Goal: Task Accomplishment & Management: Complete application form

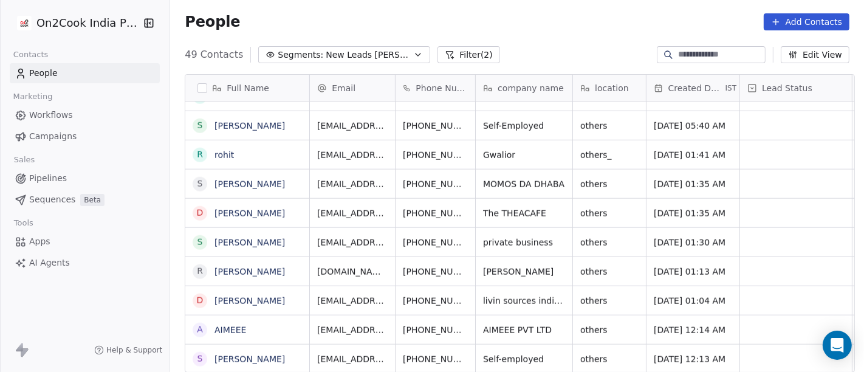
scroll to position [10, 0]
click at [491, 352] on icon "grid" at bounding box center [496, 357] width 10 height 10
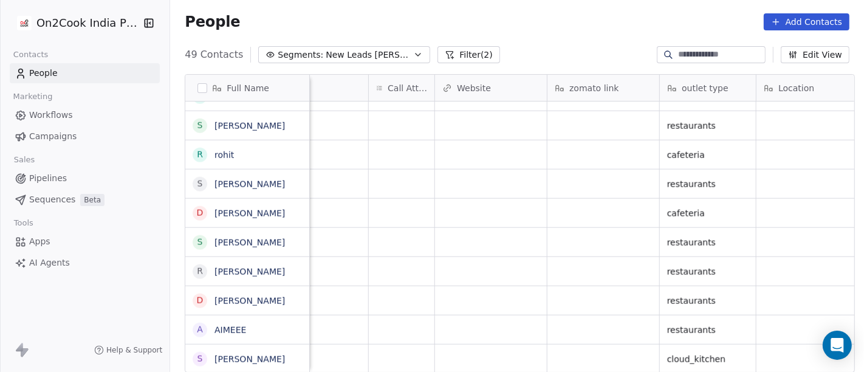
scroll to position [10, 1048]
click at [400, 353] on div "grid" at bounding box center [401, 358] width 66 height 29
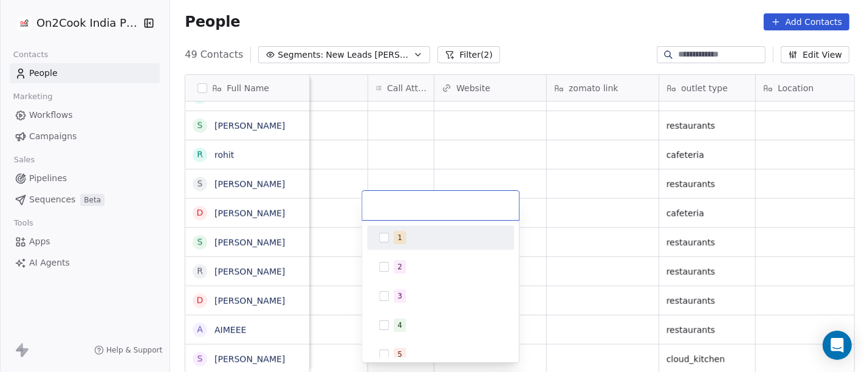
click at [413, 242] on div "1" at bounding box center [448, 237] width 108 height 13
click at [584, 239] on html "On2Cook India Pvt. Ltd. Contacts People Marketing Workflows Campaigns Sales Pip…" at bounding box center [432, 186] width 864 height 372
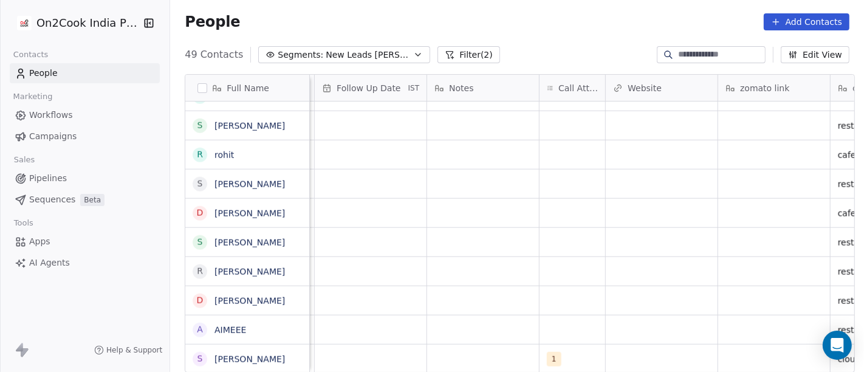
scroll to position [10, 844]
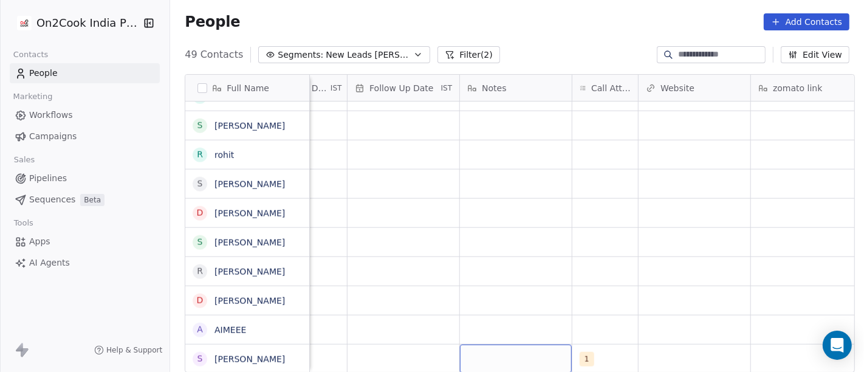
click at [484, 352] on div "grid" at bounding box center [516, 358] width 112 height 29
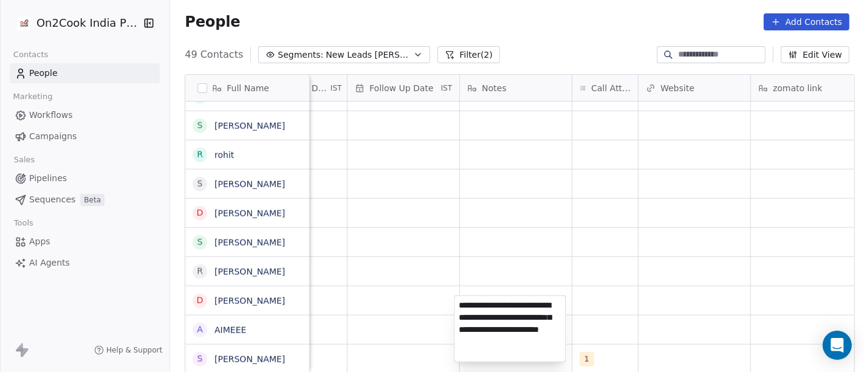
type textarea "**********"
click at [587, 319] on html "On2Cook India Pvt. Ltd. Contacts People Marketing Workflows Campaigns Sales Pip…" at bounding box center [432, 186] width 864 height 372
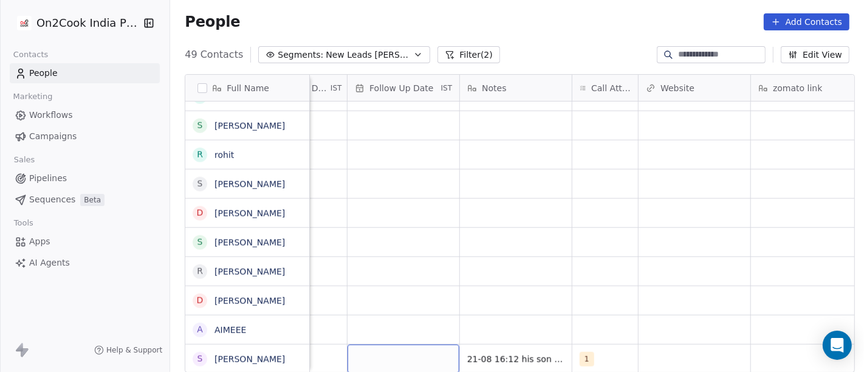
click at [414, 344] on div "grid" at bounding box center [403, 358] width 112 height 29
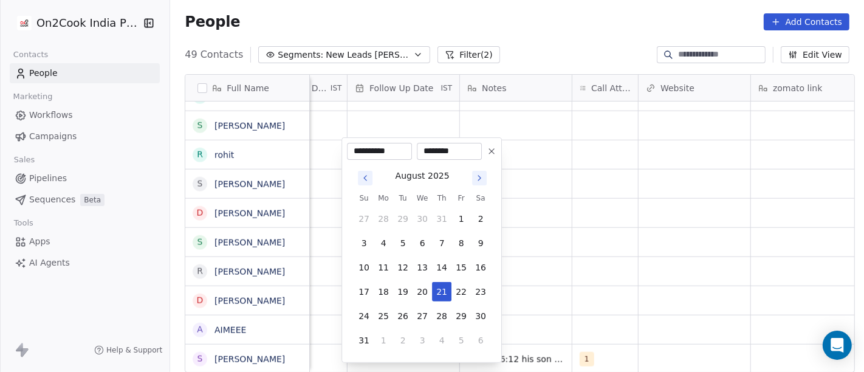
click at [485, 154] on button at bounding box center [491, 151] width 15 height 15
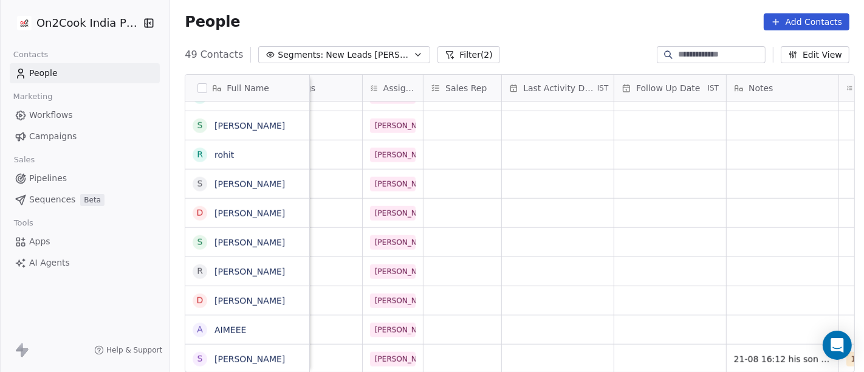
scroll to position [10, 579]
click at [550, 347] on div "grid" at bounding box center [556, 358] width 112 height 29
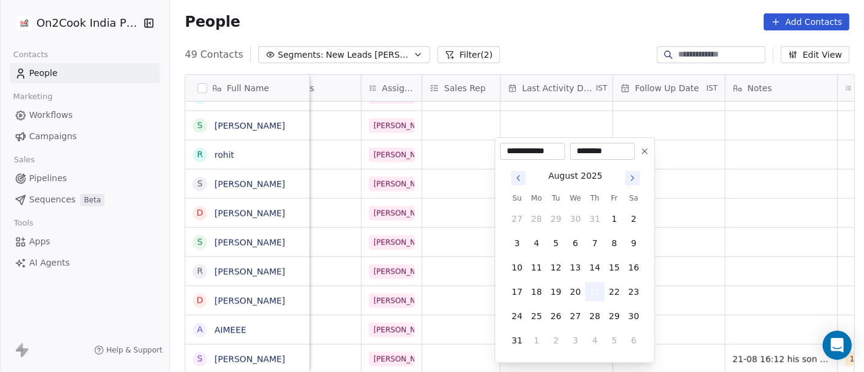
click at [590, 288] on button "21" at bounding box center [594, 291] width 19 height 19
click at [691, 282] on html "On2Cook India Pvt. Ltd. Contacts People Marketing Workflows Campaigns Sales Pip…" at bounding box center [432, 186] width 864 height 372
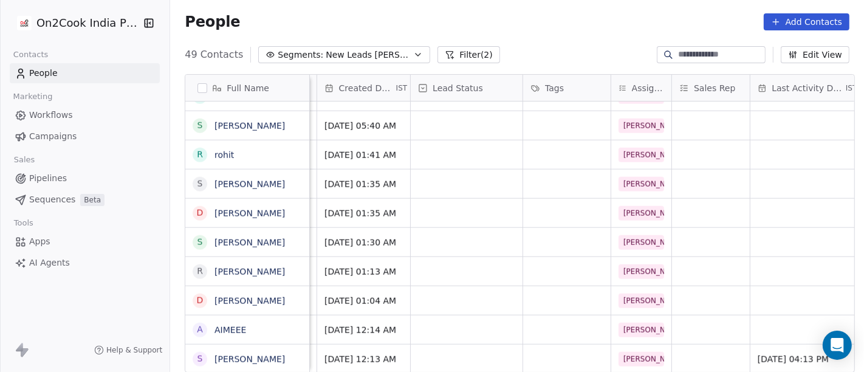
scroll to position [10, 325]
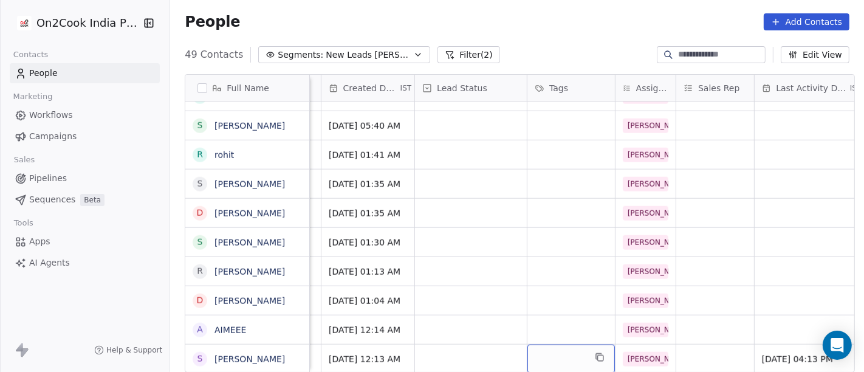
click at [561, 357] on div "grid" at bounding box center [570, 358] width 87 height 29
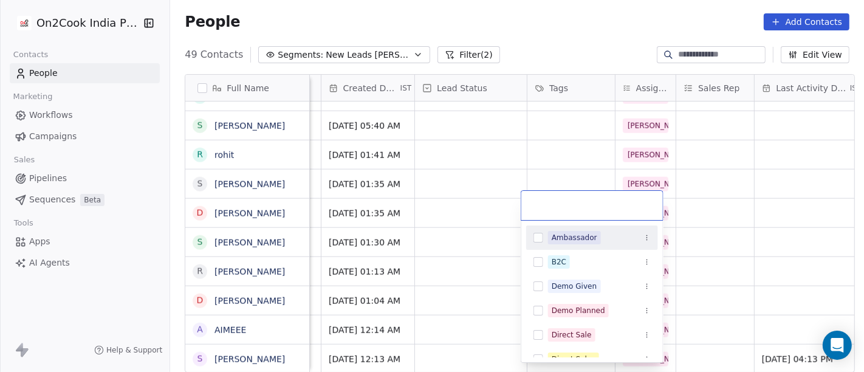
click at [562, 247] on div "Ambassador" at bounding box center [592, 237] width 132 height 19
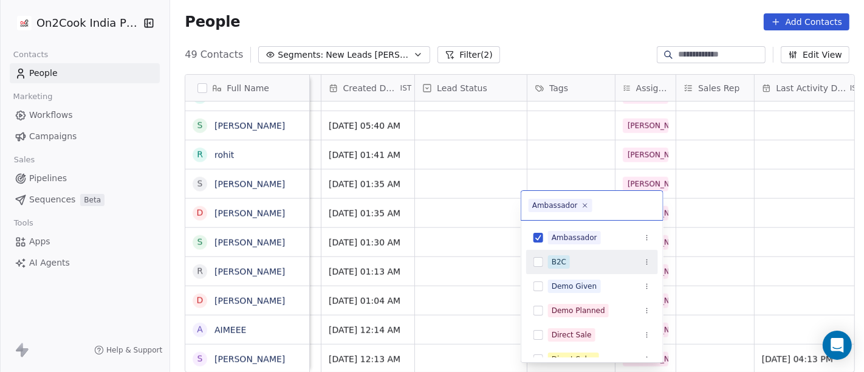
click at [564, 260] on div "B2C" at bounding box center [558, 261] width 15 height 11
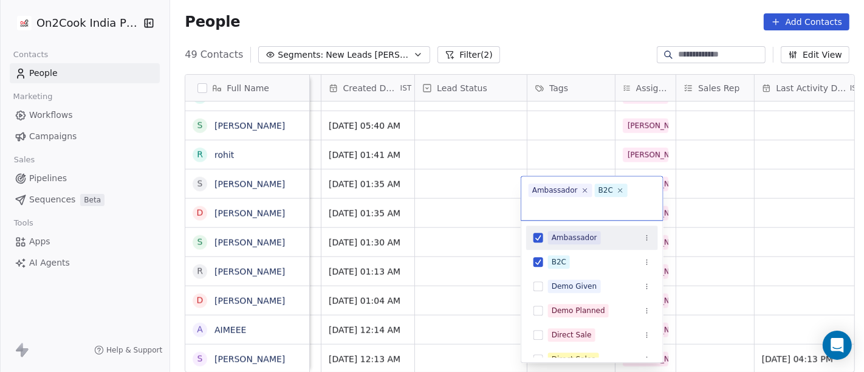
click at [561, 242] on div "Ambassador" at bounding box center [574, 237] width 46 height 11
click at [562, 169] on html "On2Cook India Pvt. Ltd. Contacts People Marketing Workflows Campaigns Sales Pip…" at bounding box center [432, 186] width 864 height 372
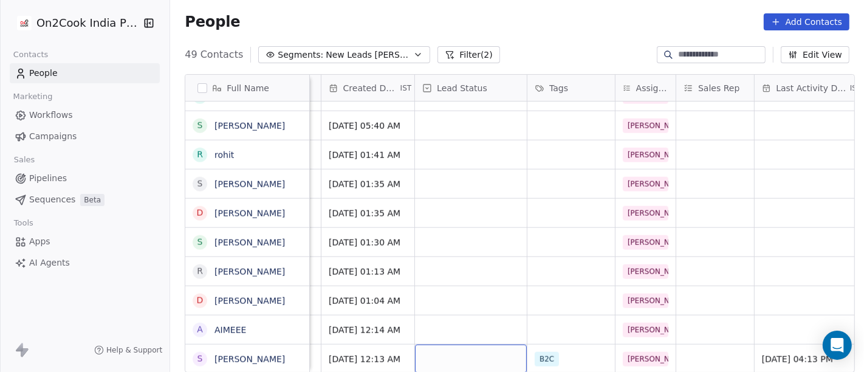
click at [467, 357] on div "grid" at bounding box center [471, 358] width 112 height 29
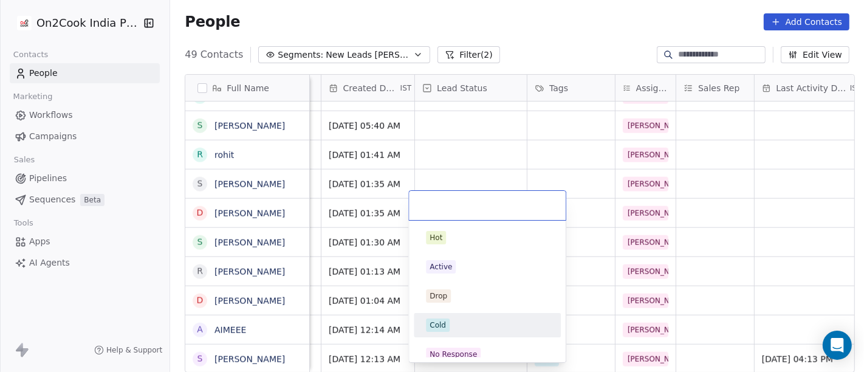
drag, startPoint x: 469, startPoint y: 320, endPoint x: 651, endPoint y: 288, distance: 185.0
click at [468, 321] on div "Cold" at bounding box center [487, 324] width 123 height 13
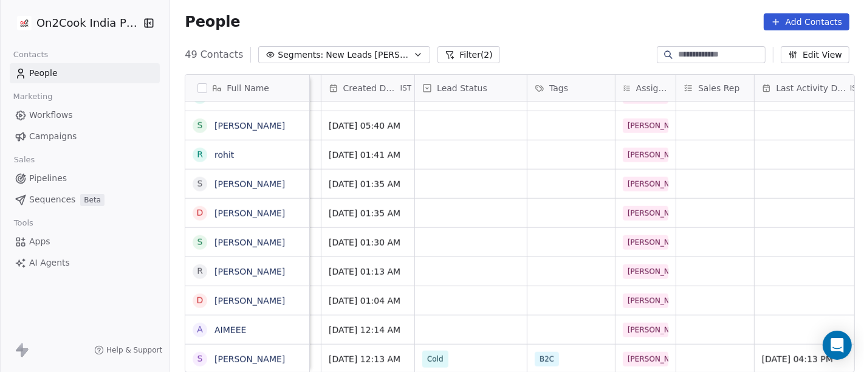
scroll to position [10, 0]
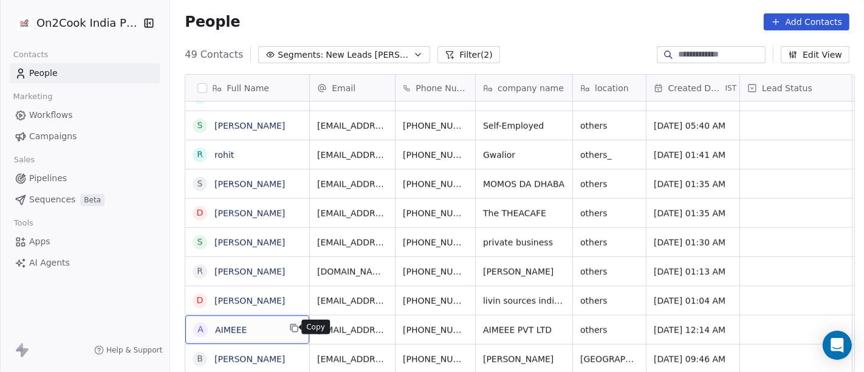
click at [289, 330] on icon "grid" at bounding box center [294, 328] width 10 height 10
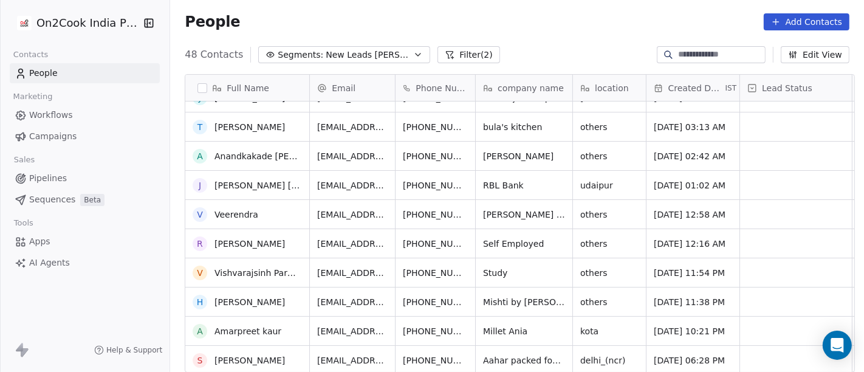
scroll to position [0, 0]
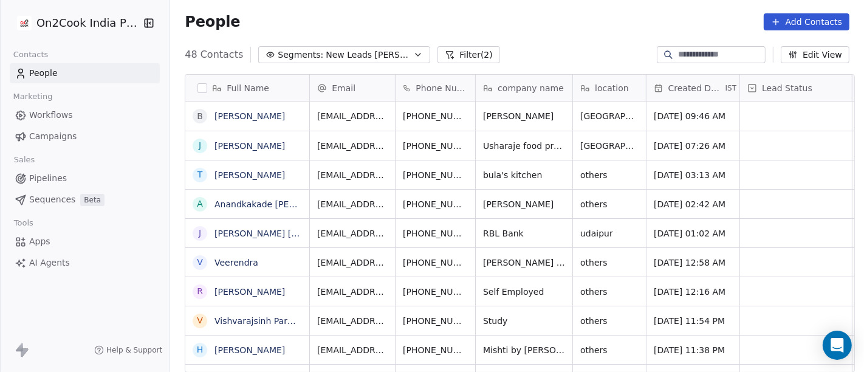
click at [425, 114] on div "[PHONE_NUMBER]" at bounding box center [435, 115] width 80 height 29
click at [435, 110] on span "[PHONE_NUMBER]" at bounding box center [435, 116] width 65 height 12
click at [442, 110] on span "[PHONE_NUMBER]" at bounding box center [435, 116] width 65 height 12
click at [426, 110] on span "[PHONE_NUMBER]" at bounding box center [435, 116] width 65 height 12
click at [488, 118] on button "grid" at bounding box center [495, 114] width 15 height 15
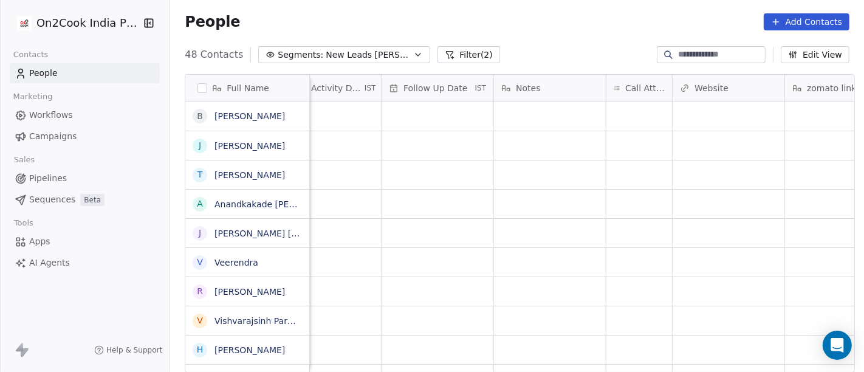
scroll to position [0, 819]
click at [647, 114] on div "grid" at bounding box center [631, 115] width 66 height 29
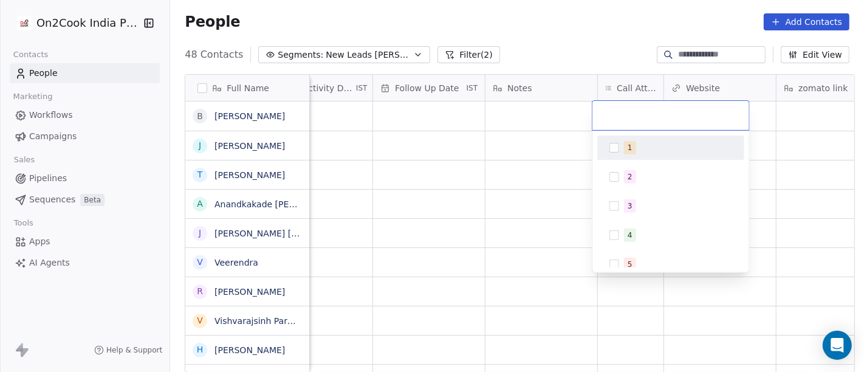
click at [643, 140] on div "1" at bounding box center [670, 147] width 137 height 19
click at [589, 21] on html "On2Cook India Pvt. Ltd. Contacts People Marketing Workflows Campaigns Sales Pip…" at bounding box center [432, 186] width 864 height 372
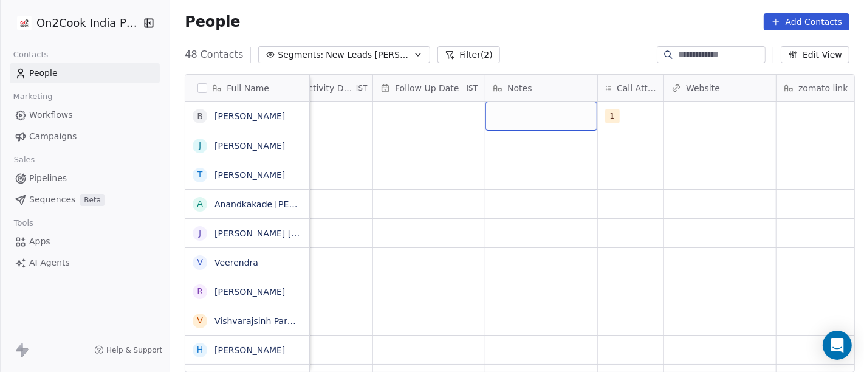
click at [505, 108] on div "grid" at bounding box center [541, 115] width 112 height 29
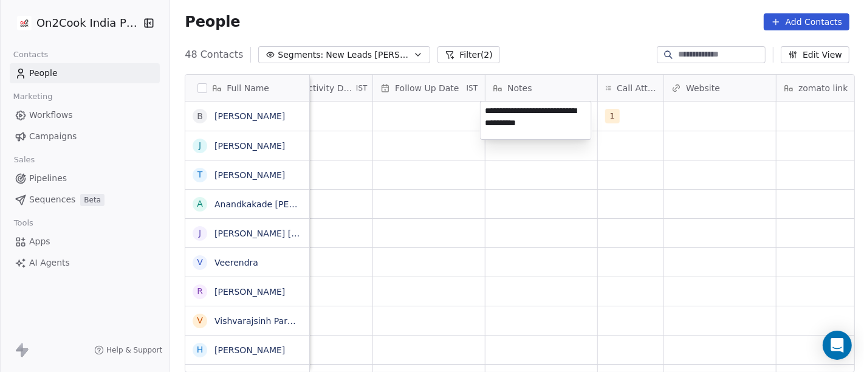
type textarea "**********"
click at [600, 155] on html "On2Cook India Pvt. Ltd. Contacts People Marketing Workflows Campaigns Sales Pip…" at bounding box center [432, 186] width 864 height 372
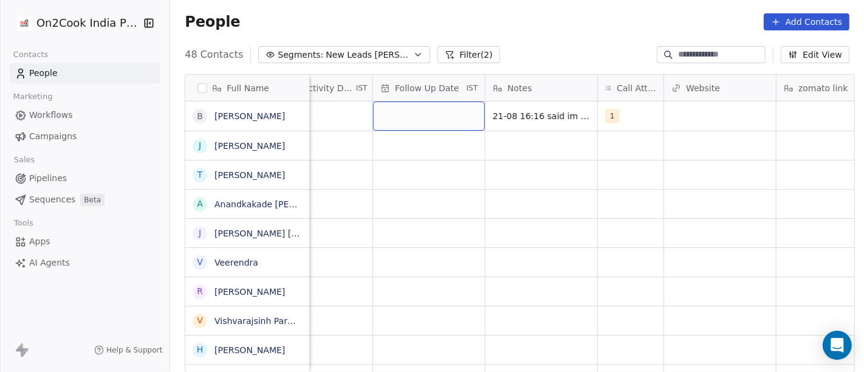
click at [432, 108] on div "grid" at bounding box center [429, 115] width 112 height 29
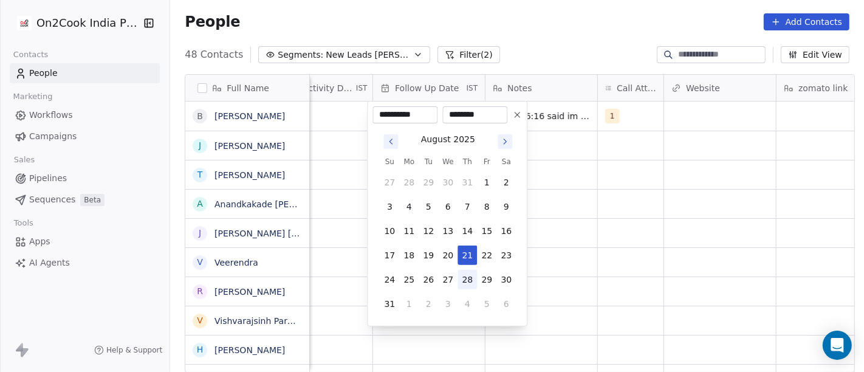
click at [468, 276] on button "28" at bounding box center [466, 279] width 19 height 19
type input "**********"
click at [606, 230] on html "On2Cook India Pvt. Ltd. Contacts People Marketing Workflows Campaigns Sales Pip…" at bounding box center [432, 186] width 864 height 372
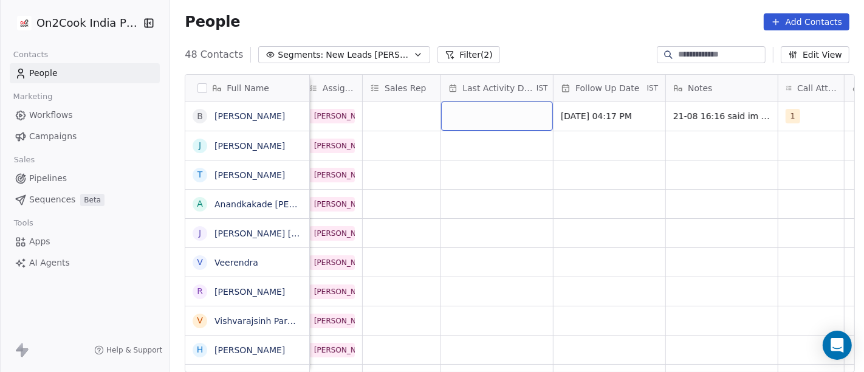
scroll to position [0, 638]
click at [466, 120] on div "grid" at bounding box center [498, 115] width 112 height 29
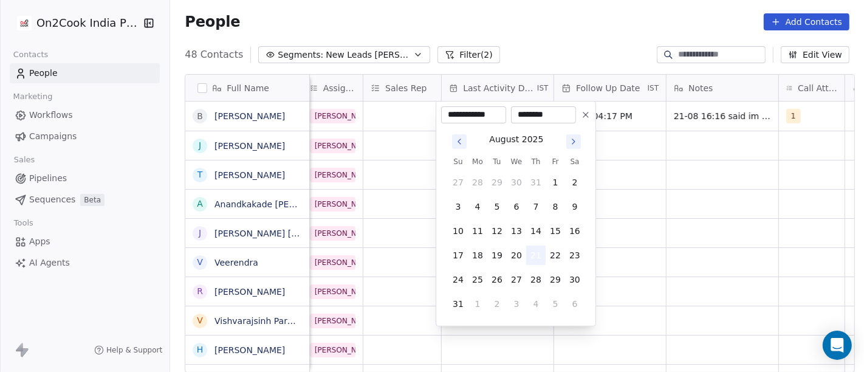
click at [537, 255] on button "21" at bounding box center [535, 254] width 19 height 19
click at [682, 229] on html "On2Cook India Pvt. Ltd. Contacts People Marketing Workflows Campaigns Sales Pip…" at bounding box center [432, 186] width 864 height 372
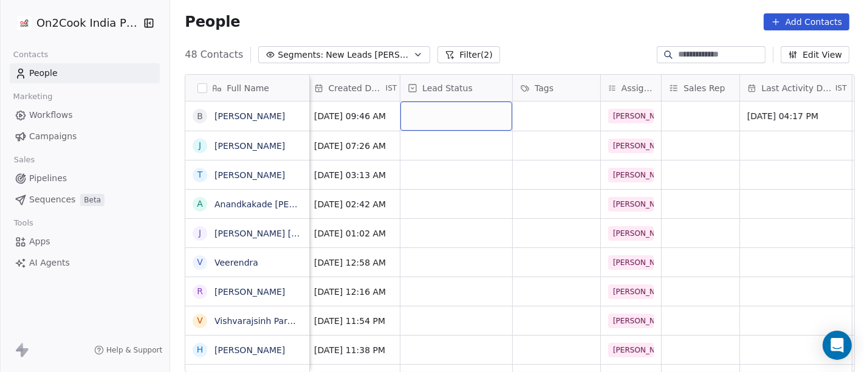
scroll to position [0, 338]
click at [449, 123] on div "grid" at bounding box center [457, 115] width 112 height 29
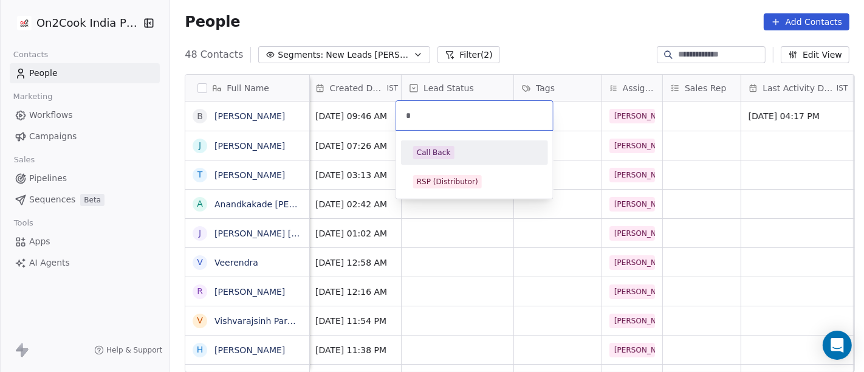
type input "*"
click at [466, 143] on div "Call Back" at bounding box center [474, 152] width 137 height 19
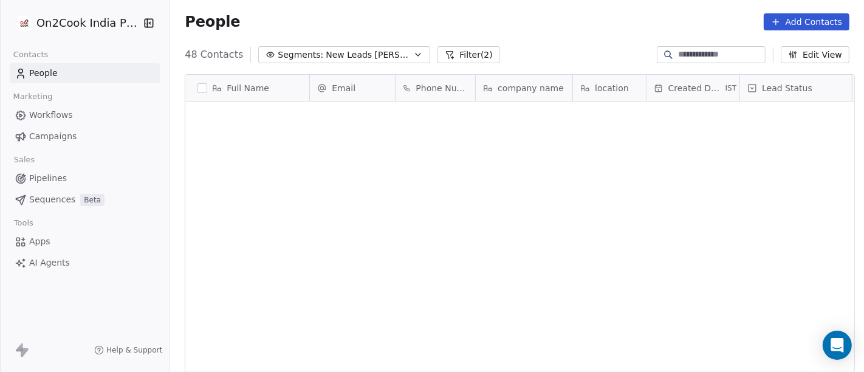
scroll to position [1128, 0]
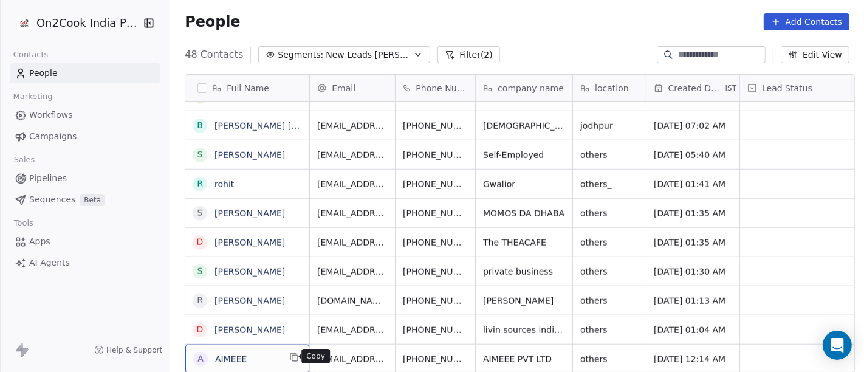
click at [289, 360] on icon "grid" at bounding box center [294, 357] width 10 height 10
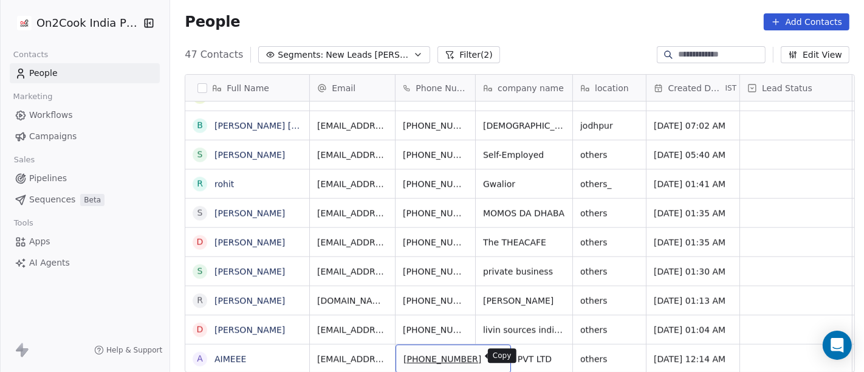
click at [494, 355] on icon "grid" at bounding box center [496, 357] width 5 height 5
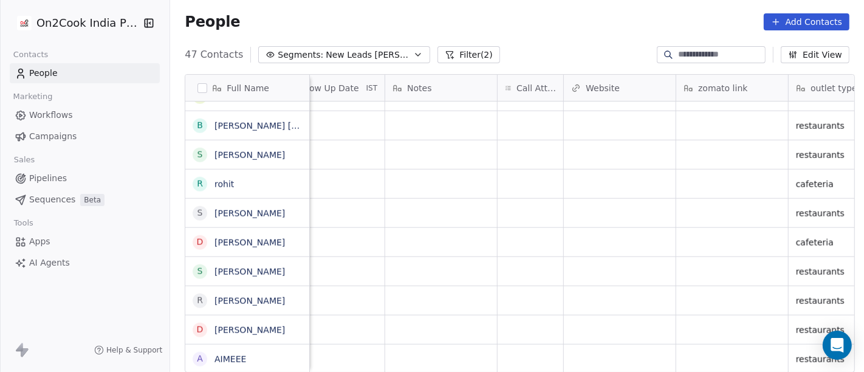
scroll to position [10, 926]
click at [536, 352] on div "grid" at bounding box center [524, 358] width 66 height 29
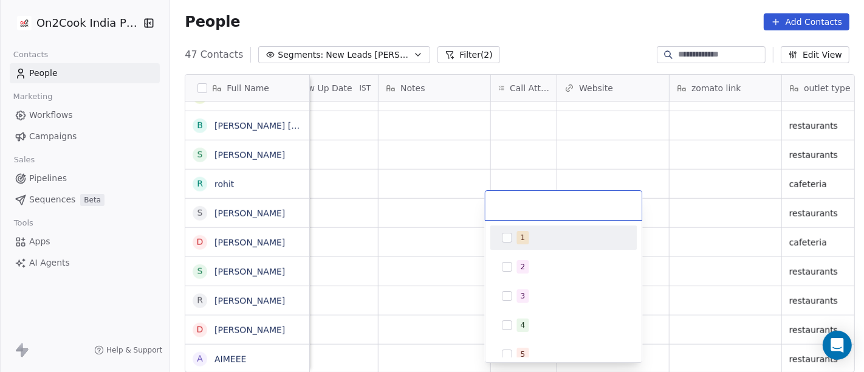
click at [539, 235] on div "1" at bounding box center [571, 237] width 108 height 13
click at [545, 150] on html "On2Cook India Pvt. Ltd. Contacts People Marketing Workflows Campaigns Sales Pip…" at bounding box center [432, 186] width 864 height 372
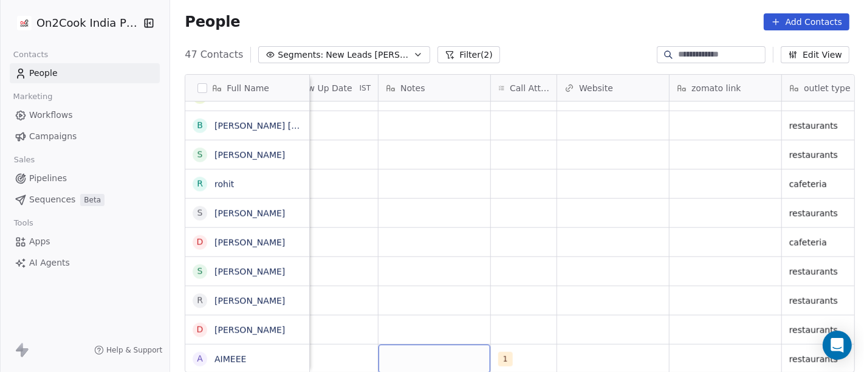
click at [438, 344] on div "grid" at bounding box center [434, 358] width 112 height 29
type textarea "**********"
click at [505, 248] on html "On2Cook India Pvt. Ltd. Contacts People Marketing Workflows Campaigns Sales Pip…" at bounding box center [432, 186] width 864 height 372
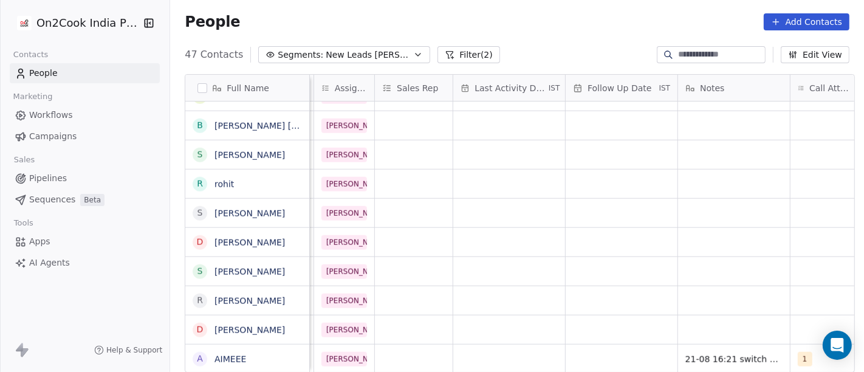
scroll to position [10, 626]
click at [635, 344] on div "grid" at bounding box center [622, 358] width 112 height 29
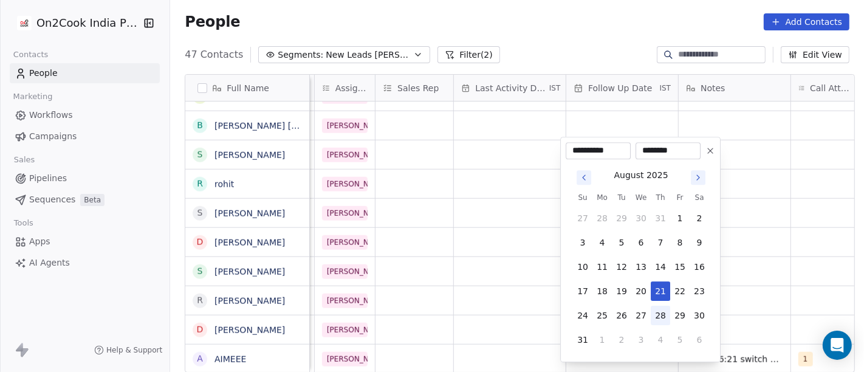
click at [659, 313] on button "28" at bounding box center [659, 314] width 19 height 19
type input "**********"
click at [780, 292] on html "On2Cook India Pvt. Ltd. Contacts People Marketing Workflows Campaigns Sales Pip…" at bounding box center [432, 186] width 864 height 372
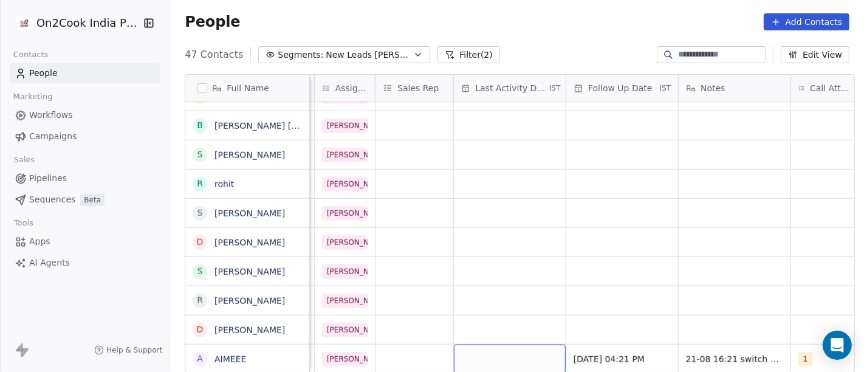
click at [496, 347] on div "grid" at bounding box center [510, 358] width 112 height 29
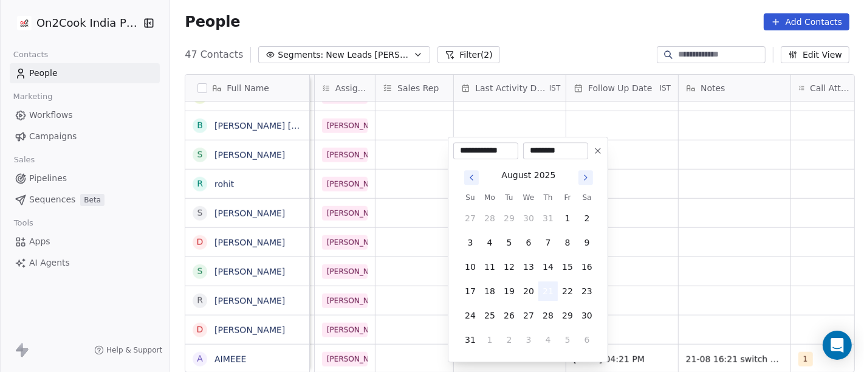
click at [545, 290] on button "21" at bounding box center [547, 290] width 19 height 19
click at [652, 282] on html "On2Cook India Pvt. Ltd. Contacts People Marketing Workflows Campaigns Sales Pip…" at bounding box center [432, 186] width 864 height 372
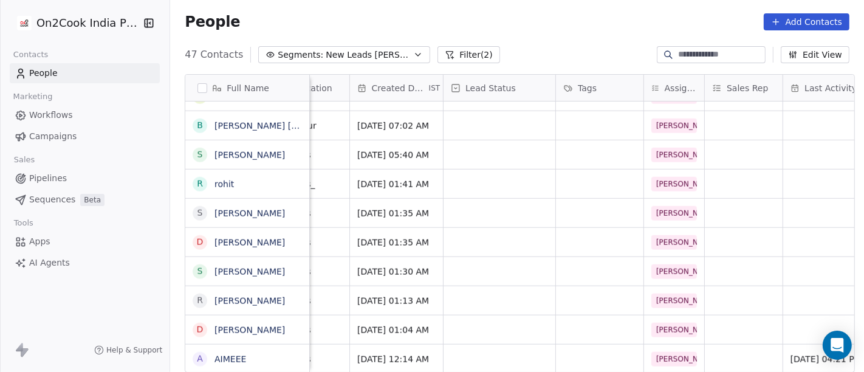
scroll to position [10, 296]
click at [503, 344] on div "grid" at bounding box center [499, 358] width 112 height 29
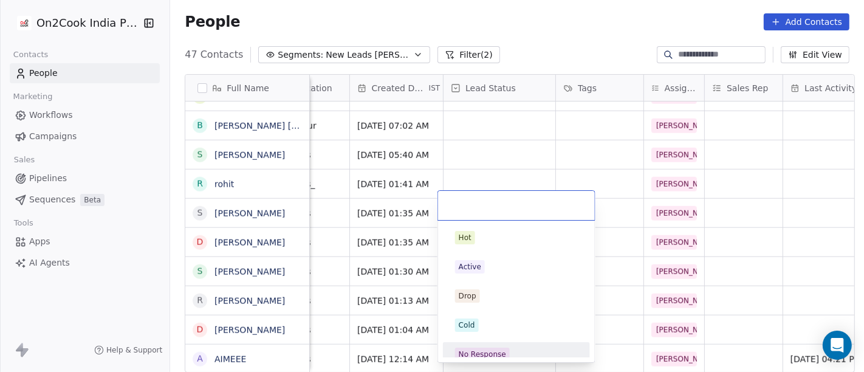
click at [514, 348] on div "No Response" at bounding box center [516, 353] width 123 height 13
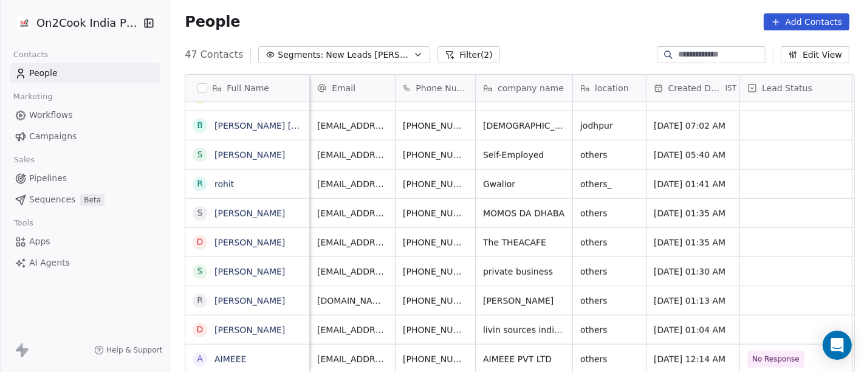
scroll to position [10, 0]
click at [491, 323] on icon "grid" at bounding box center [496, 328] width 10 height 10
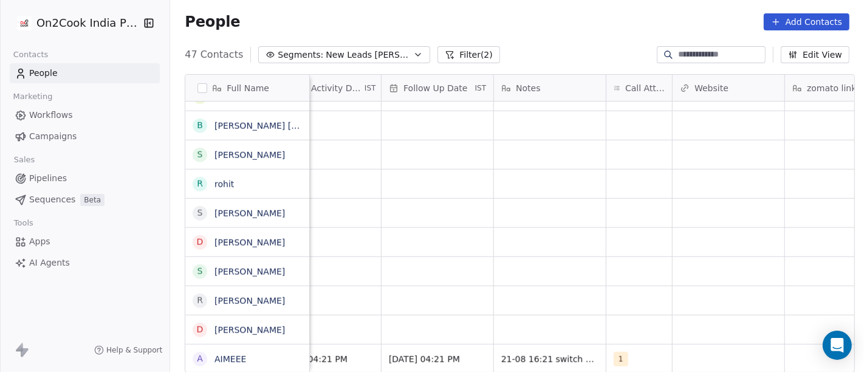
scroll to position [10, 811]
click at [627, 315] on div "grid" at bounding box center [639, 329] width 66 height 29
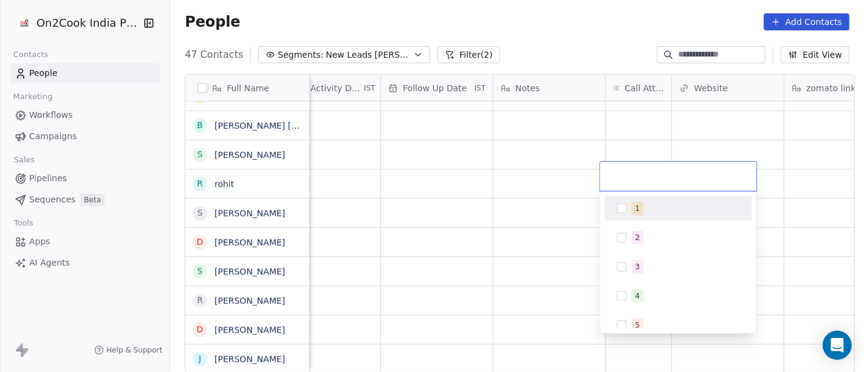
click at [651, 205] on div "1" at bounding box center [685, 208] width 108 height 13
click at [524, 202] on html "On2Cook India Pvt. Ltd. Contacts People Marketing Workflows Campaigns Sales Pip…" at bounding box center [432, 186] width 864 height 372
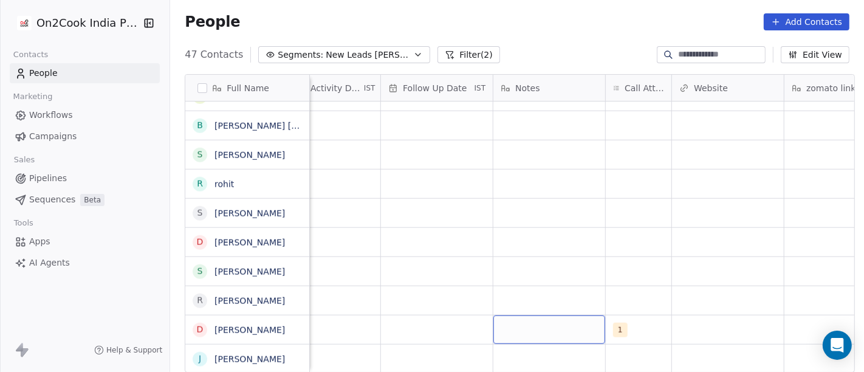
click at [513, 318] on div "grid" at bounding box center [549, 329] width 112 height 29
type textarea "**********"
click at [635, 256] on html "On2Cook India Pvt. Ltd. Contacts People Marketing Workflows Campaigns Sales Pip…" at bounding box center [432, 186] width 864 height 372
click at [404, 315] on div "grid" at bounding box center [437, 329] width 112 height 29
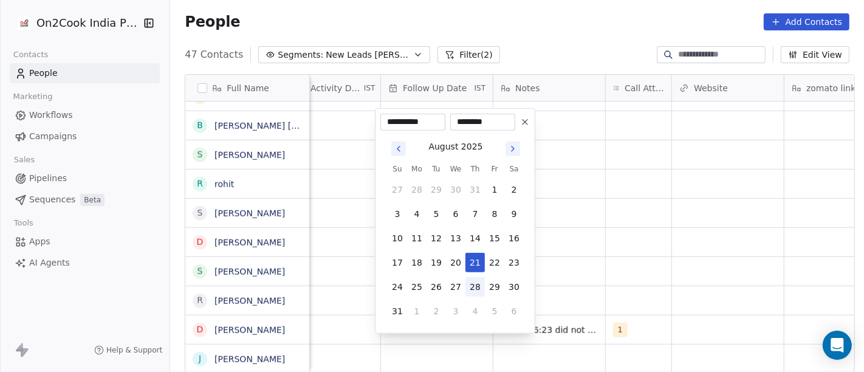
click at [473, 287] on button "28" at bounding box center [474, 286] width 19 height 19
type input "**********"
click at [618, 259] on html "On2Cook India Pvt. Ltd. Contacts People Marketing Workflows Campaigns Sales Pip…" at bounding box center [432, 186] width 864 height 372
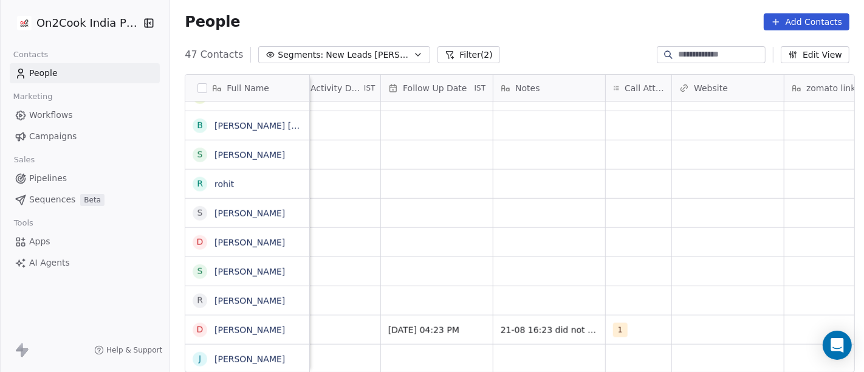
scroll to position [10, 769]
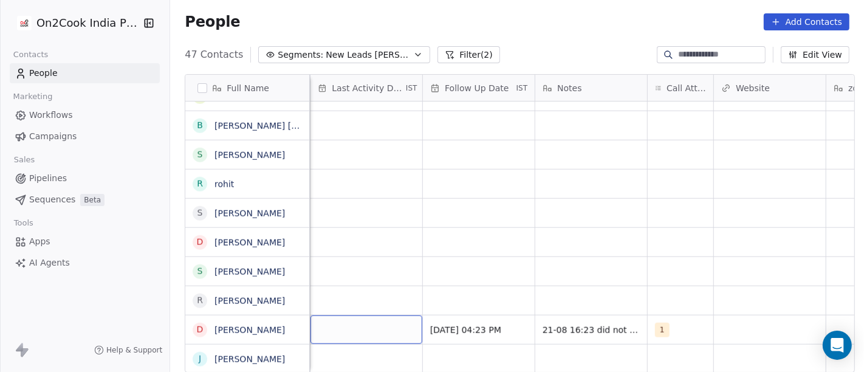
click at [355, 315] on div "grid" at bounding box center [366, 329] width 112 height 29
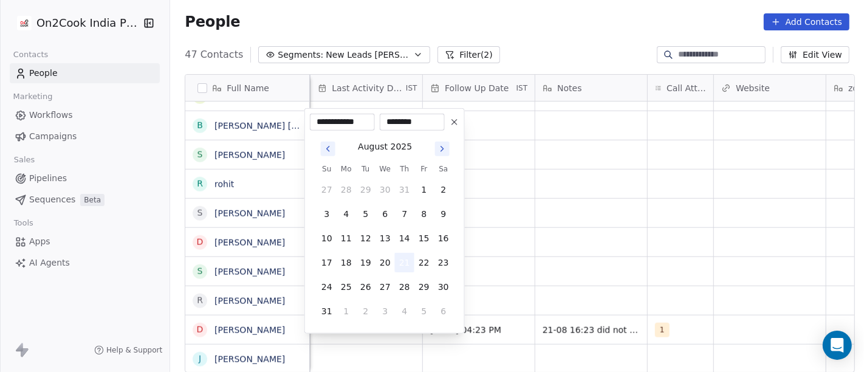
click at [402, 268] on button "21" at bounding box center [404, 262] width 19 height 19
click at [536, 259] on html "On2Cook India Pvt. Ltd. Contacts People Marketing Workflows Campaigns Sales Pip…" at bounding box center [432, 186] width 864 height 372
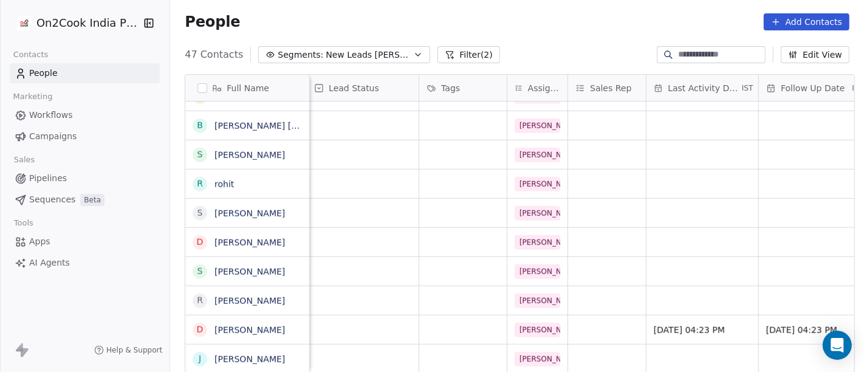
scroll to position [10, 349]
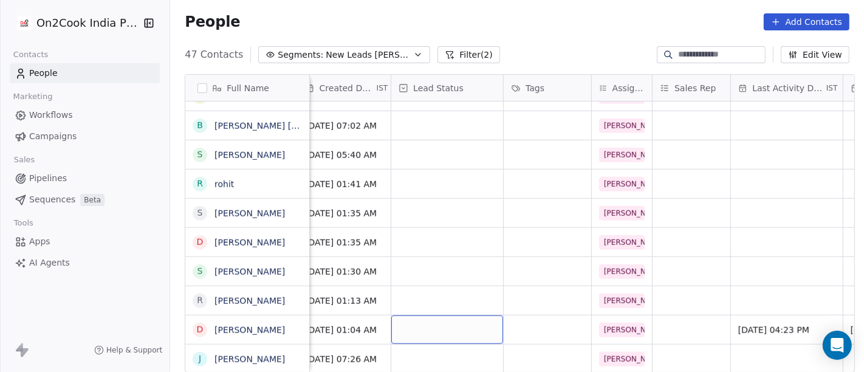
click at [403, 319] on div "grid" at bounding box center [447, 329] width 112 height 29
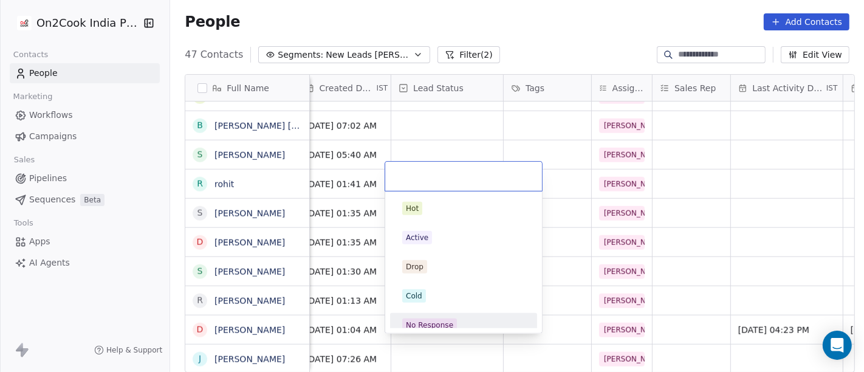
click at [428, 315] on div "No Response" at bounding box center [463, 324] width 137 height 19
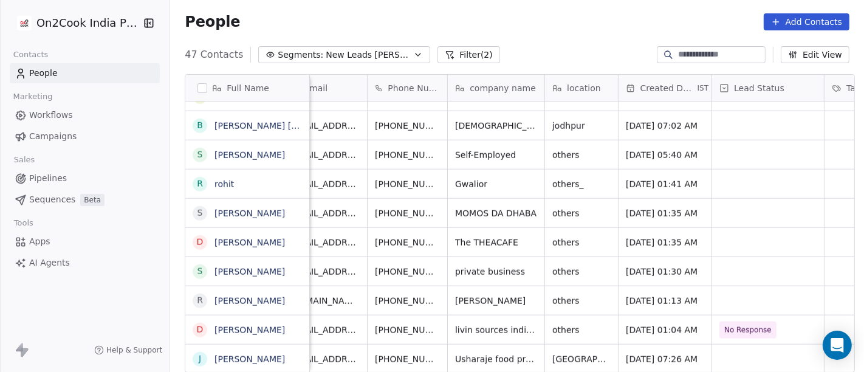
scroll to position [10, 27]
click at [463, 294] on icon "grid" at bounding box center [468, 299] width 10 height 10
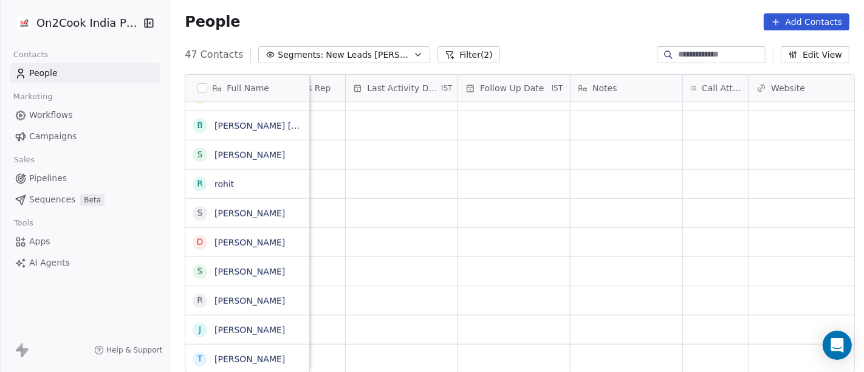
scroll to position [10, 748]
click at [695, 286] on div "grid" at bounding box center [701, 300] width 66 height 29
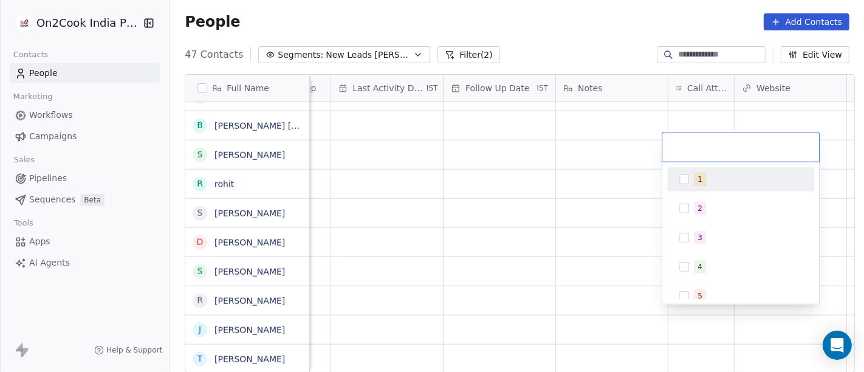
click at [695, 183] on span "1" at bounding box center [700, 178] width 12 height 13
click at [576, 191] on html "On2Cook India Pvt. Ltd. Contacts People Marketing Workflows Campaigns Sales Pip…" at bounding box center [432, 186] width 864 height 372
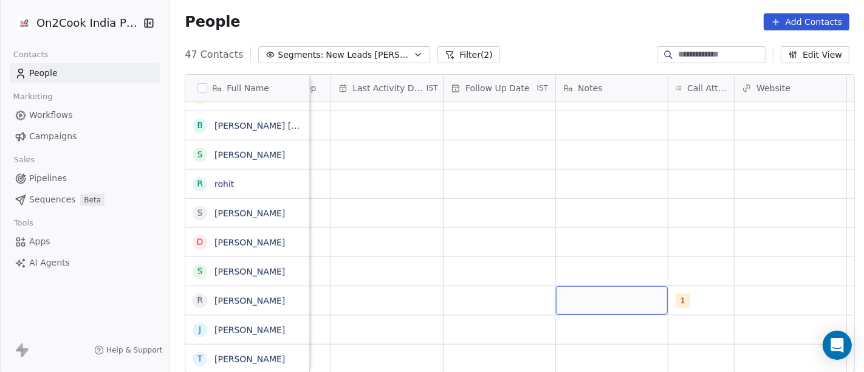
click at [616, 286] on div "grid" at bounding box center [612, 300] width 112 height 29
type textarea "**********"
click at [610, 225] on html "On2Cook India Pvt. Ltd. Contacts People Marketing Workflows Campaigns Sales Pip…" at bounding box center [432, 186] width 864 height 372
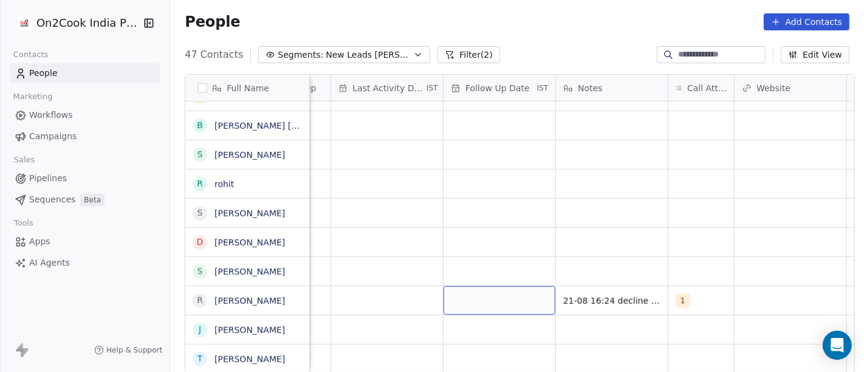
click at [519, 287] on div "grid" at bounding box center [499, 300] width 112 height 29
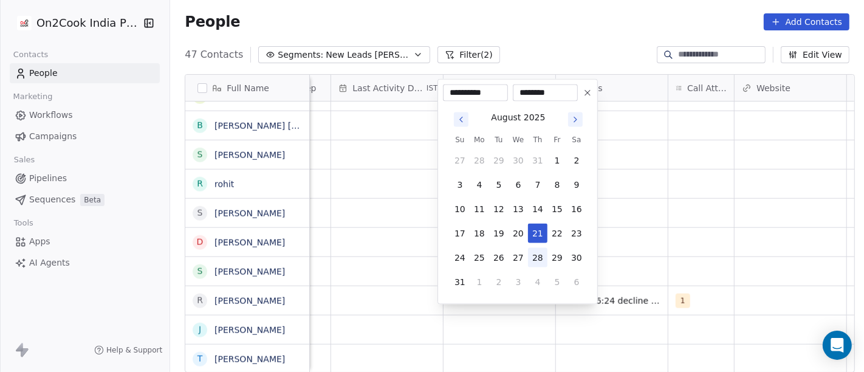
click at [535, 249] on button "28" at bounding box center [537, 257] width 19 height 19
type input "**********"
click at [730, 250] on html "On2Cook India Pvt. Ltd. Contacts People Marketing Workflows Campaigns Sales Pip…" at bounding box center [432, 186] width 864 height 372
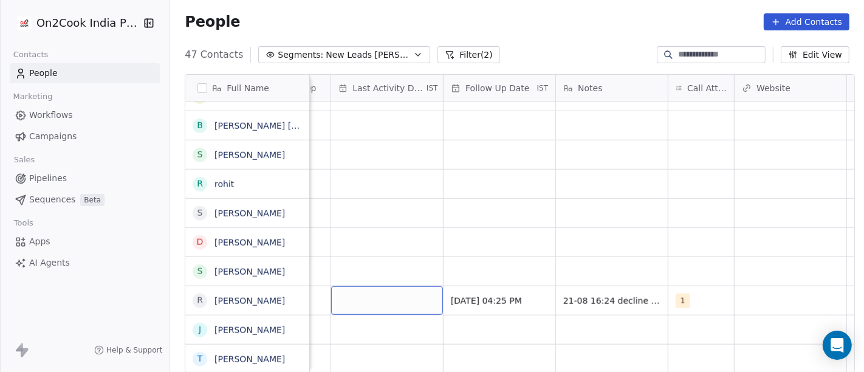
click at [372, 299] on div "grid" at bounding box center [387, 300] width 112 height 29
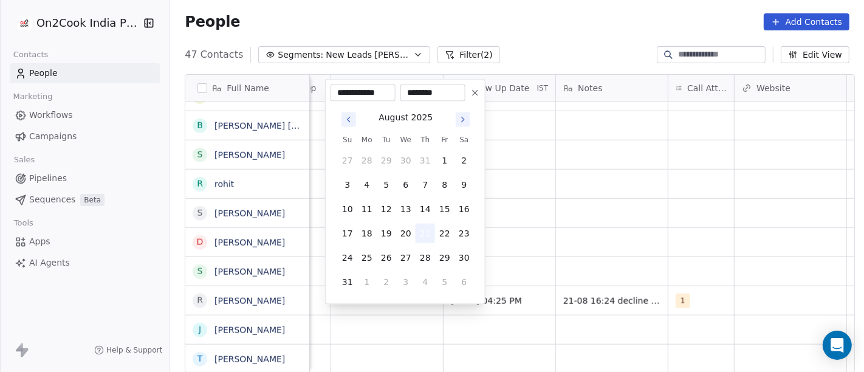
click at [427, 239] on button "21" at bounding box center [424, 232] width 19 height 19
click at [630, 219] on html "On2Cook India Pvt. Ltd. Contacts People Marketing Workflows Campaigns Sales Pip…" at bounding box center [432, 186] width 864 height 372
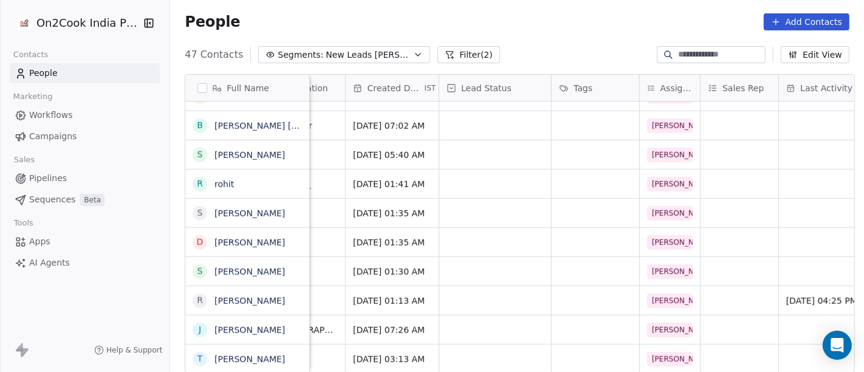
scroll to position [10, 299]
click at [465, 286] on div "grid" at bounding box center [497, 300] width 112 height 29
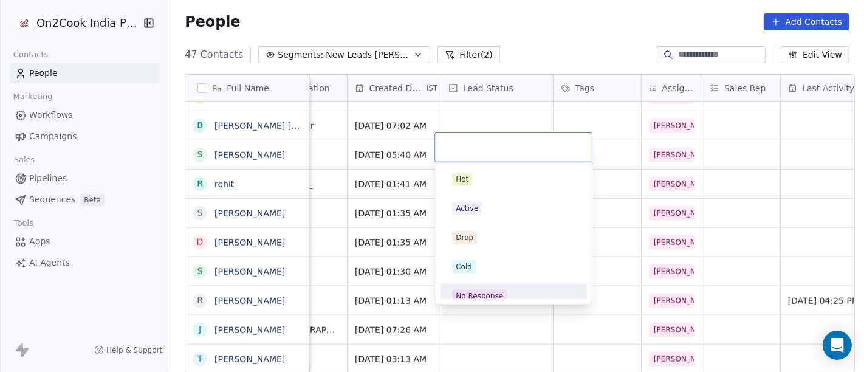
click at [505, 295] on div "No Response" at bounding box center [513, 295] width 123 height 13
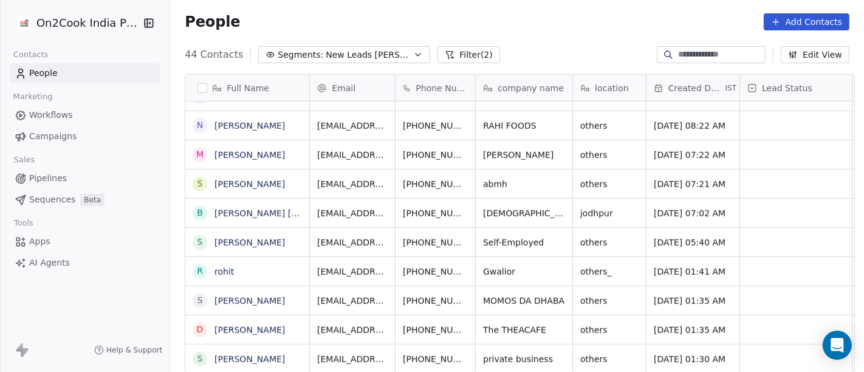
scroll to position [1011, 0]
click at [494, 268] on icon "grid" at bounding box center [496, 270] width 5 height 5
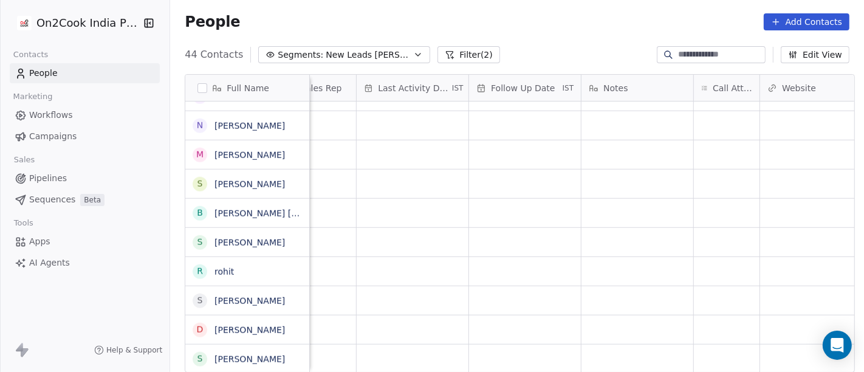
scroll to position [10, 723]
click at [719, 257] on div "grid" at bounding box center [726, 271] width 66 height 29
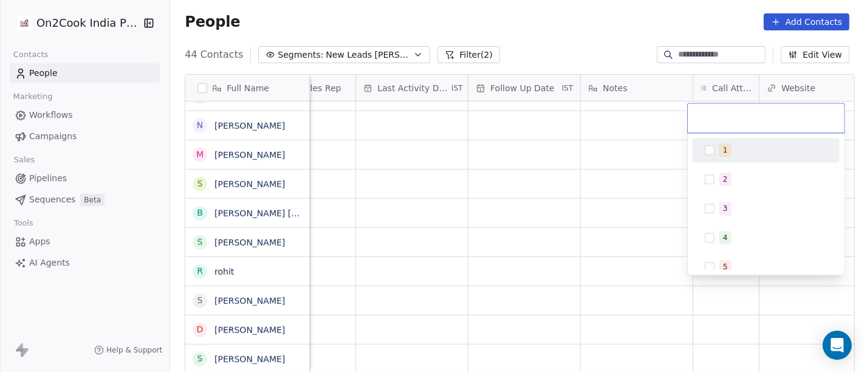
click at [728, 156] on span "1" at bounding box center [725, 149] width 12 height 13
click at [611, 188] on html "On2Cook India Pvt. Ltd. Contacts People Marketing Workflows Campaigns Sales Pip…" at bounding box center [432, 186] width 864 height 372
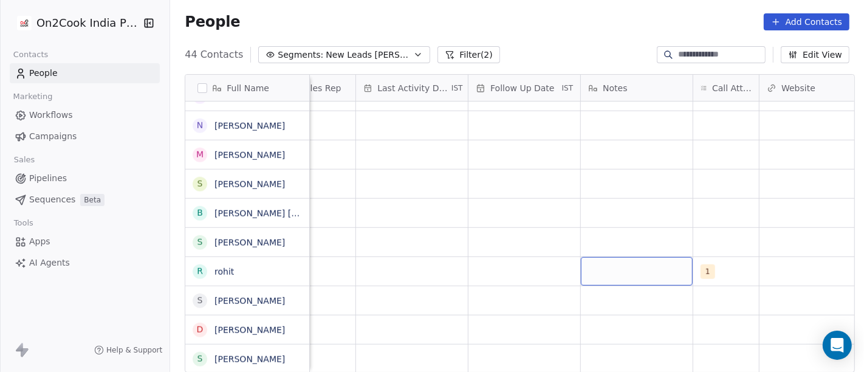
click at [621, 261] on div "grid" at bounding box center [637, 271] width 112 height 29
type textarea "**********"
click at [538, 287] on html "On2Cook India Pvt. Ltd. Contacts People Marketing Workflows Campaigns Sales Pip…" at bounding box center [432, 186] width 864 height 372
click at [534, 285] on div "Salim restaurants" at bounding box center [550, 299] width 1929 height 29
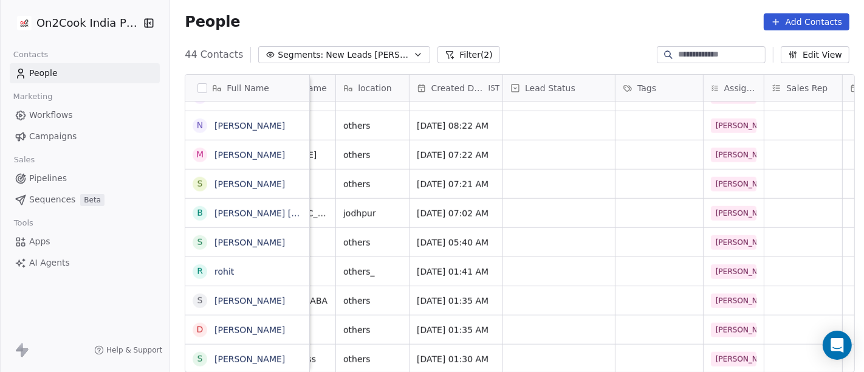
scroll to position [10, 0]
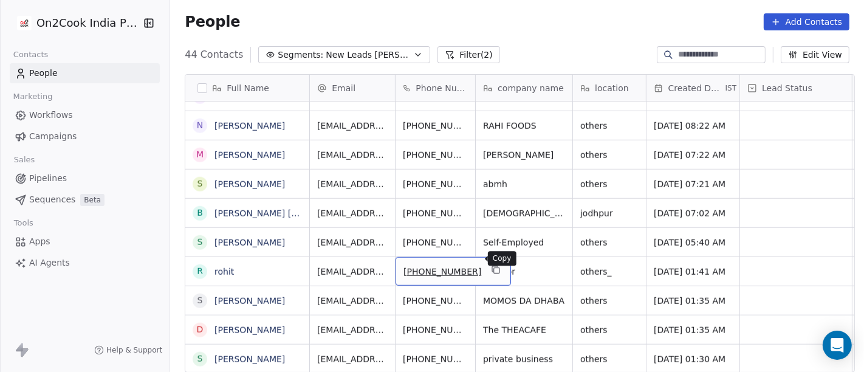
click at [488, 262] on button "grid" at bounding box center [495, 269] width 15 height 15
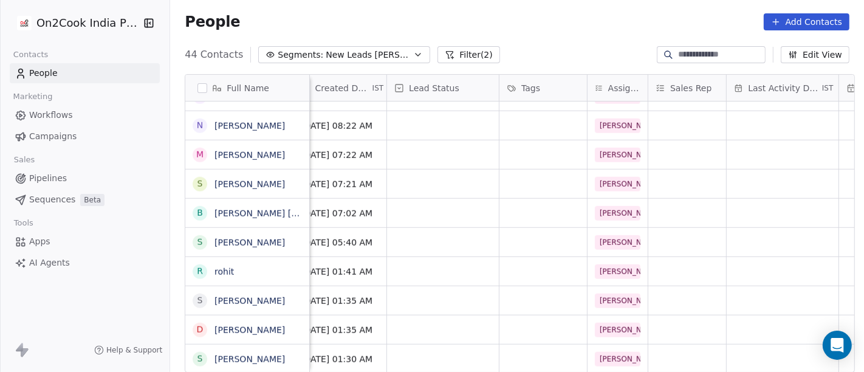
scroll to position [10, 346]
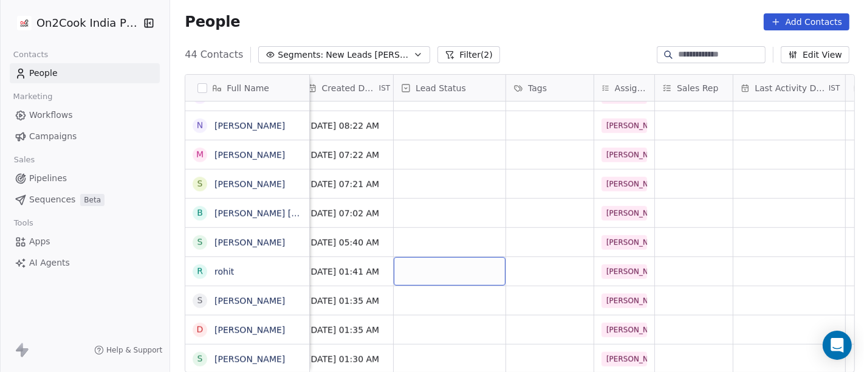
click at [449, 264] on div "grid" at bounding box center [450, 271] width 112 height 29
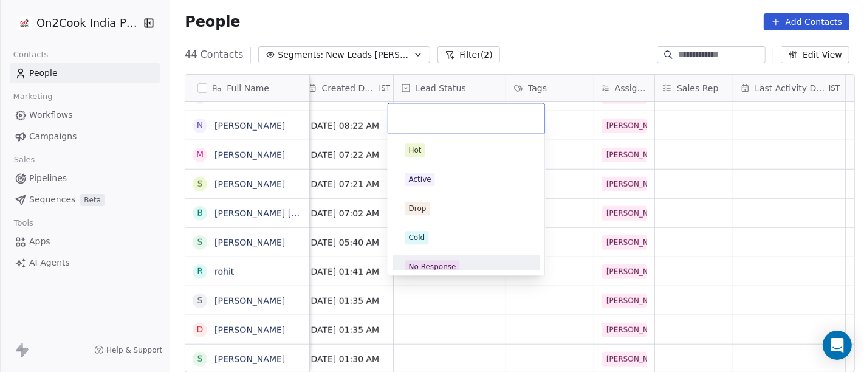
click at [446, 264] on div "No Response" at bounding box center [432, 266] width 47 height 11
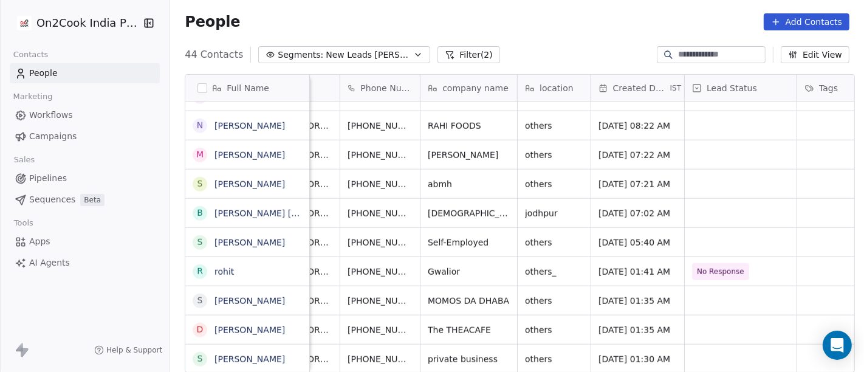
scroll to position [10, 0]
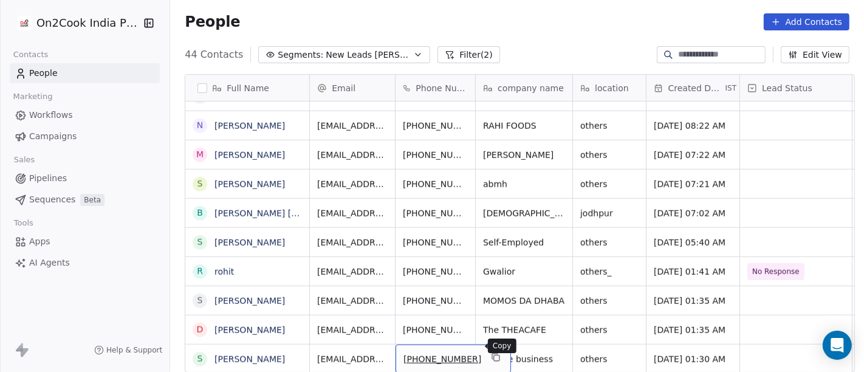
click at [491, 352] on icon "grid" at bounding box center [496, 357] width 10 height 10
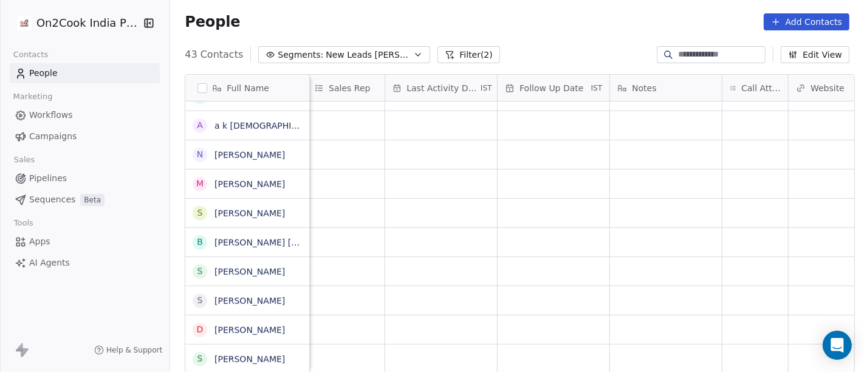
scroll to position [982, 0]
click at [582, 321] on div "grid" at bounding box center [587, 329] width 66 height 29
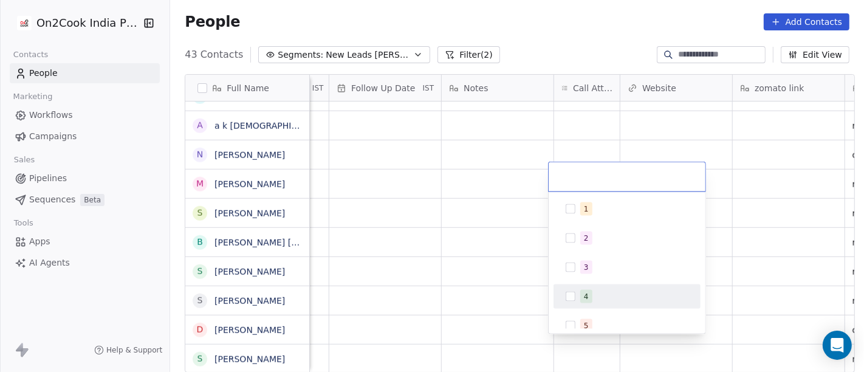
click at [466, 265] on html "On2Cook India Pvt. Ltd. Contacts People Marketing Workflows Campaigns Sales Pip…" at bounding box center [432, 186] width 864 height 372
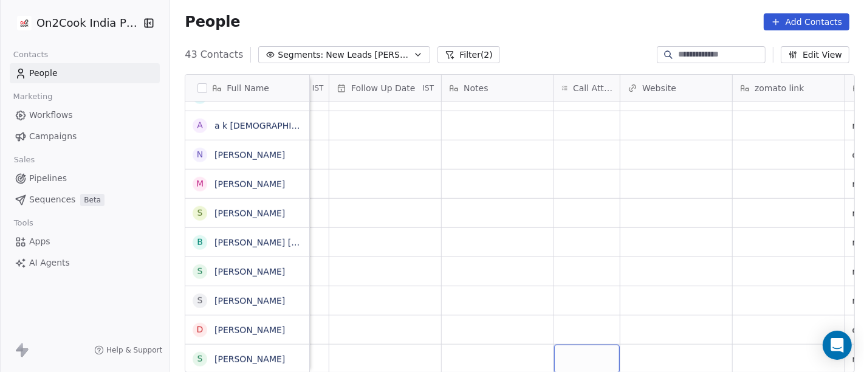
click at [568, 344] on div "grid" at bounding box center [587, 358] width 66 height 29
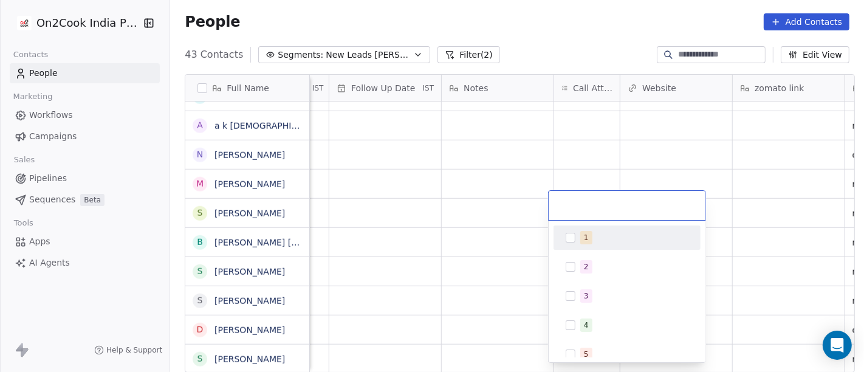
click at [582, 233] on span "1" at bounding box center [586, 237] width 12 height 13
click at [482, 237] on html "On2Cook India Pvt. Ltd. Contacts People Marketing Workflows Campaigns Sales Pip…" at bounding box center [432, 186] width 864 height 372
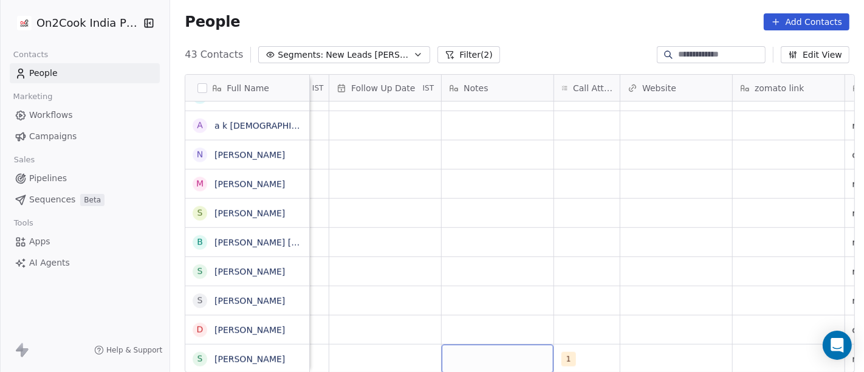
click at [515, 349] on div "grid" at bounding box center [498, 358] width 112 height 29
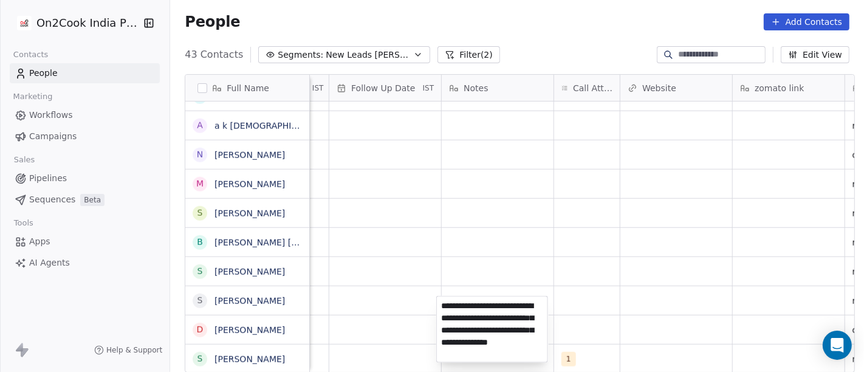
type textarea "**********"
click at [571, 228] on html "On2Cook India Pvt. Ltd. Contacts People Marketing Workflows Campaigns Sales Pip…" at bounding box center [432, 186] width 864 height 372
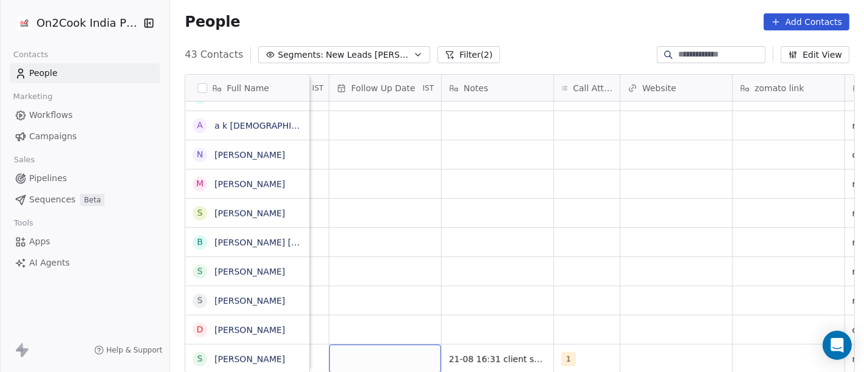
click at [366, 344] on div "grid" at bounding box center [385, 358] width 112 height 29
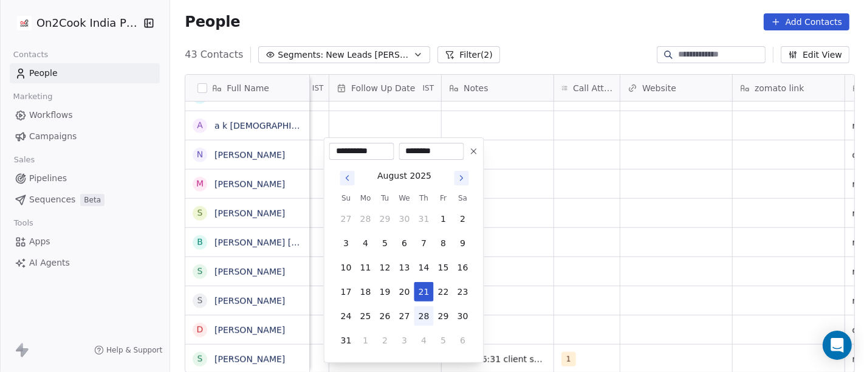
click at [422, 316] on button "28" at bounding box center [423, 315] width 19 height 19
type input "**********"
click at [543, 266] on html "On2Cook India Pvt. Ltd. Contacts People Marketing Workflows Campaigns Sales Pip…" at bounding box center [432, 186] width 864 height 372
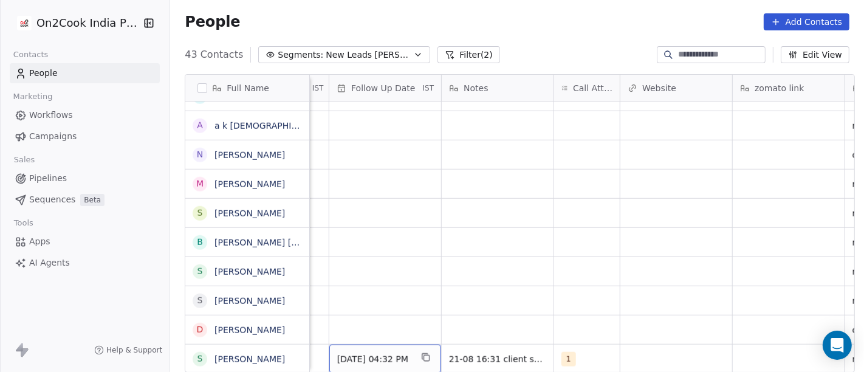
click at [397, 353] on span "[DATE] 04:32 PM" at bounding box center [374, 359] width 74 height 12
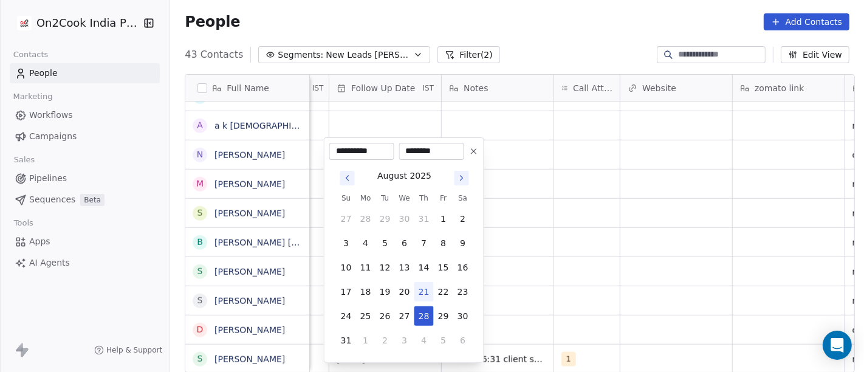
click at [475, 150] on icon at bounding box center [474, 151] width 10 height 10
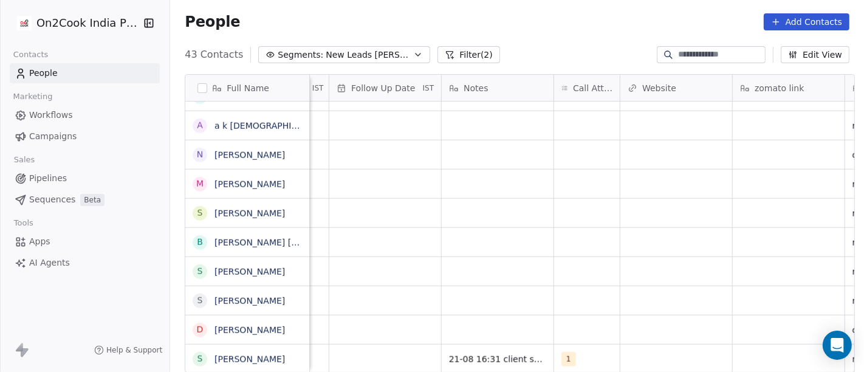
scroll to position [10, 630]
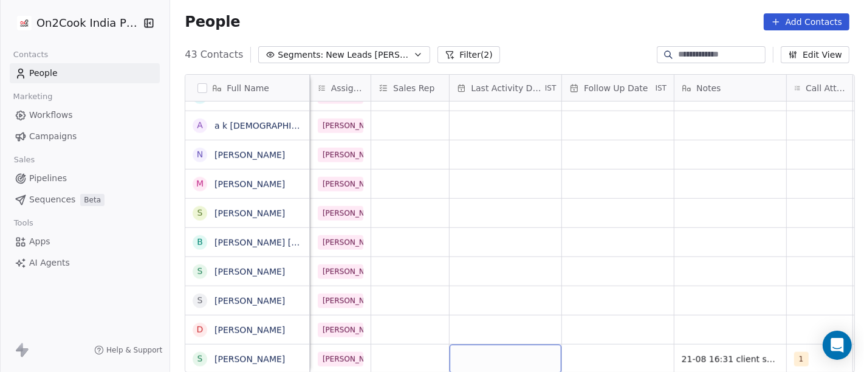
click at [493, 344] on div "grid" at bounding box center [505, 358] width 112 height 29
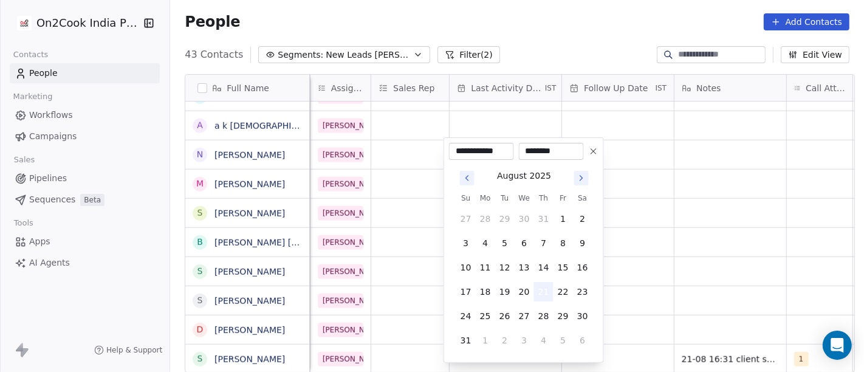
click at [539, 290] on button "21" at bounding box center [543, 291] width 19 height 19
click at [646, 302] on html "On2Cook India Pvt. Ltd. Contacts People Marketing Workflows Campaigns Sales Pip…" at bounding box center [432, 186] width 864 height 372
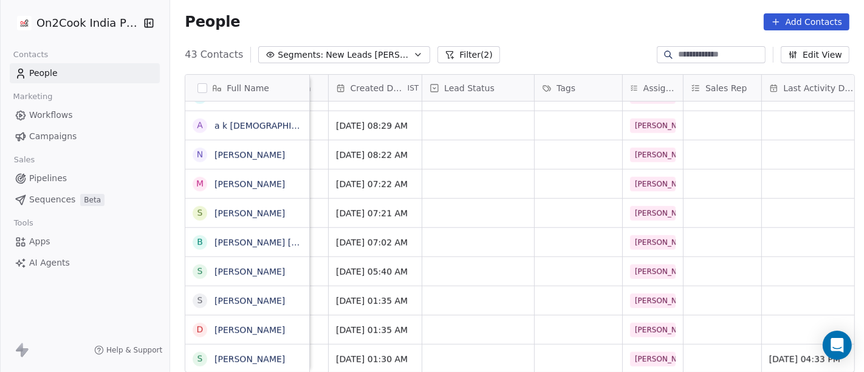
scroll to position [10, 317]
click at [463, 352] on div "grid" at bounding box center [479, 358] width 112 height 29
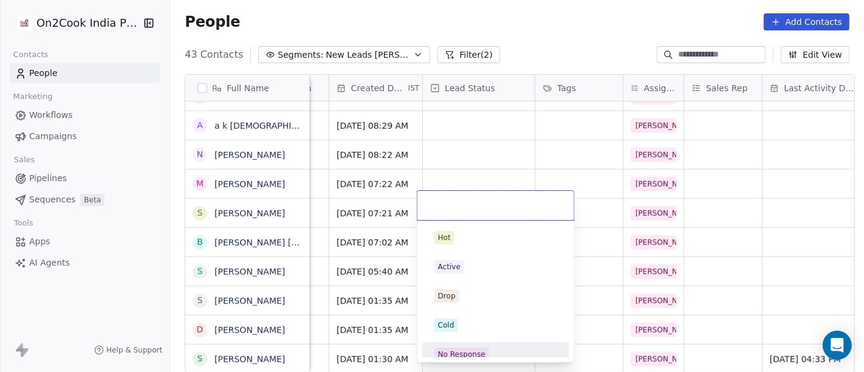
click at [488, 351] on div "No Response" at bounding box center [495, 353] width 123 height 13
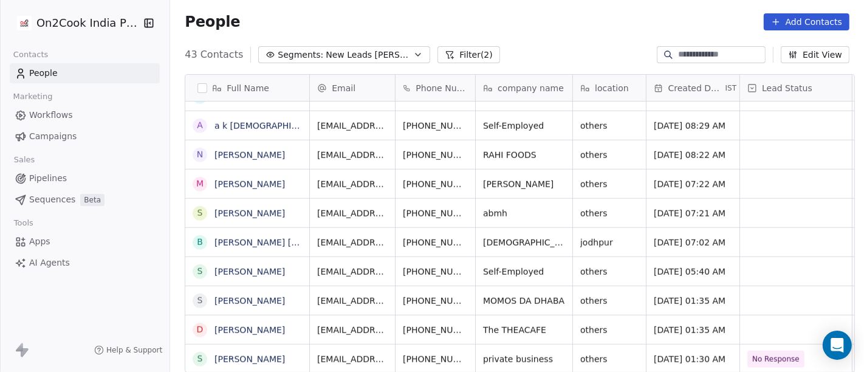
scroll to position [10, 9]
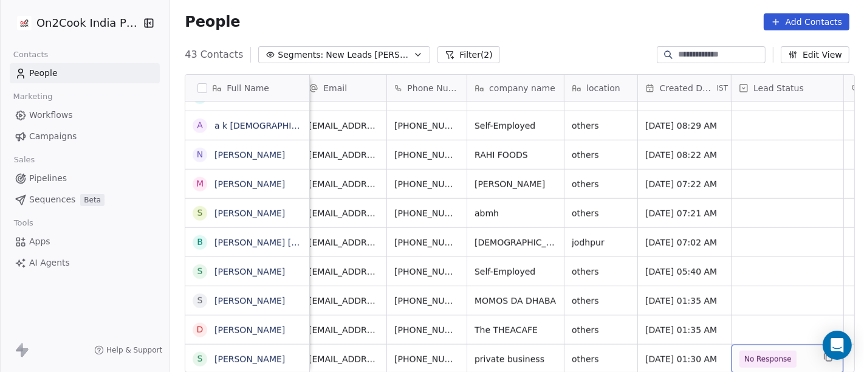
click at [751, 353] on span "No Response" at bounding box center [767, 359] width 47 height 12
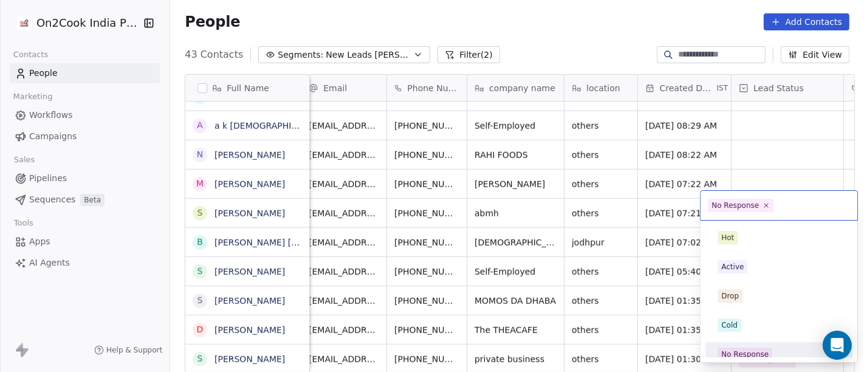
scroll to position [9, 0]
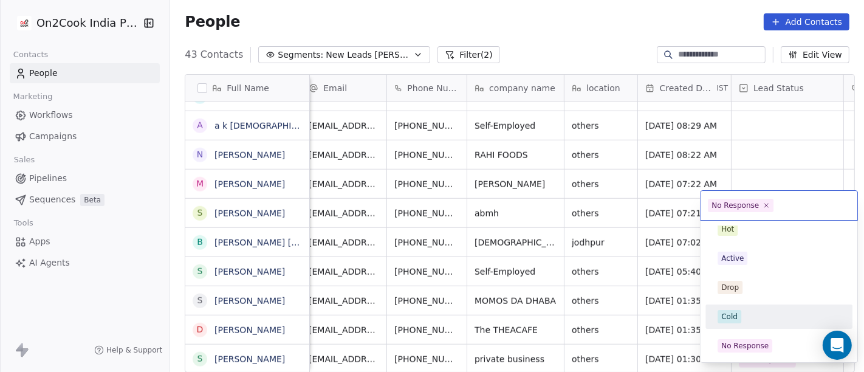
click at [745, 318] on div "Cold" at bounding box center [778, 316] width 123 height 13
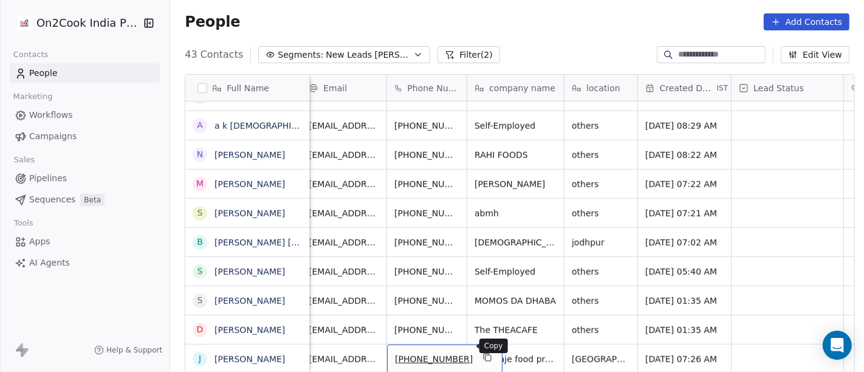
click at [480, 350] on button "grid" at bounding box center [487, 357] width 15 height 15
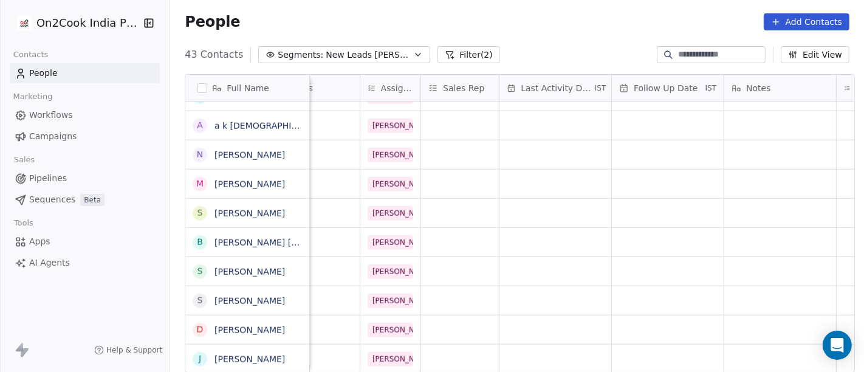
scroll to position [10, 681]
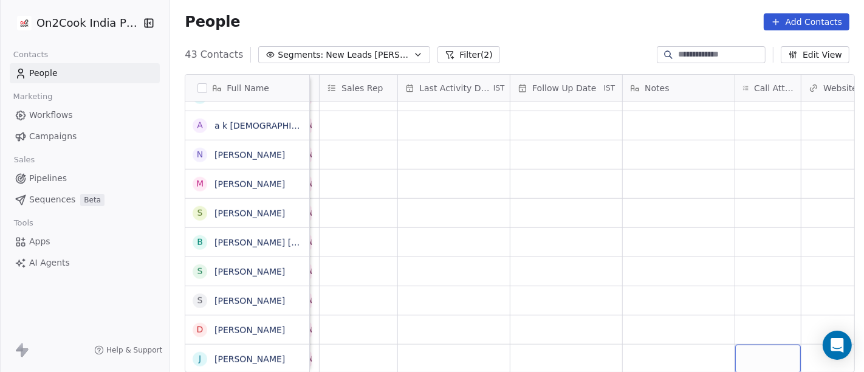
click at [745, 344] on div "grid" at bounding box center [768, 358] width 66 height 29
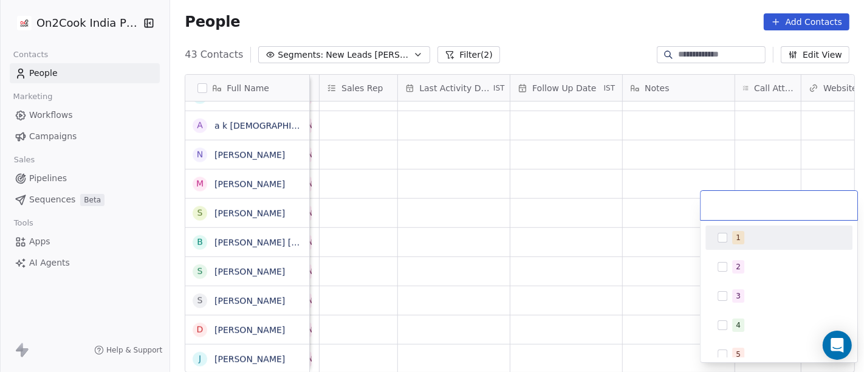
click at [753, 235] on div "1" at bounding box center [786, 237] width 108 height 13
click at [633, 350] on html "On2Cook India Pvt. Ltd. Contacts People Marketing Workflows Campaigns Sales Pip…" at bounding box center [432, 186] width 864 height 372
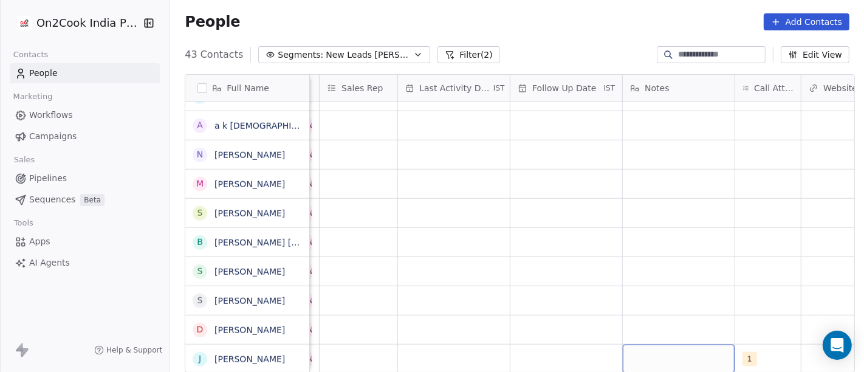
click at [675, 354] on div "grid" at bounding box center [679, 358] width 112 height 29
type textarea "**********"
click at [602, 269] on html "On2Cook India Pvt. Ltd. Contacts People Marketing Workflows Campaigns Sales Pip…" at bounding box center [432, 186] width 864 height 372
click at [567, 346] on div "grid" at bounding box center [566, 358] width 112 height 29
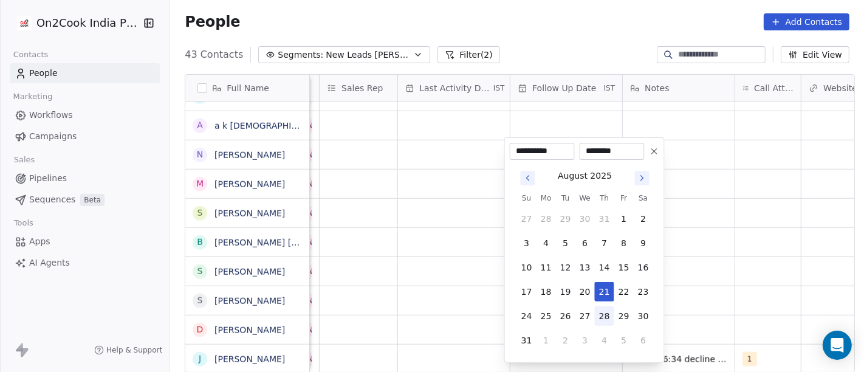
click at [609, 316] on button "28" at bounding box center [604, 315] width 19 height 19
type input "**********"
click at [705, 296] on html "On2Cook India Pvt. Ltd. Contacts People Marketing Workflows Campaigns Sales Pip…" at bounding box center [432, 186] width 864 height 372
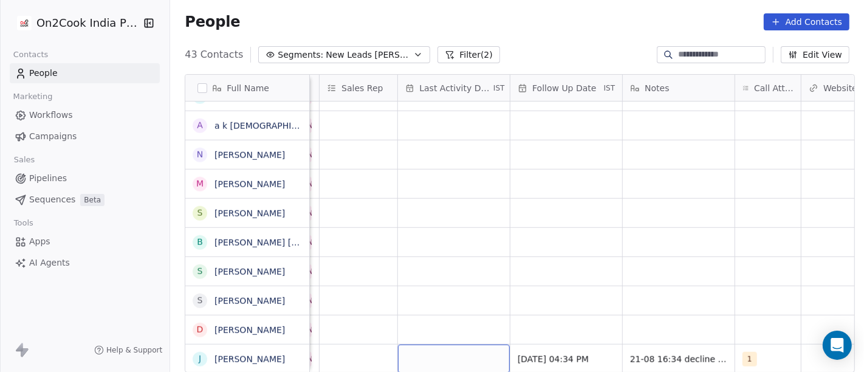
click at [459, 351] on div "grid" at bounding box center [454, 358] width 112 height 29
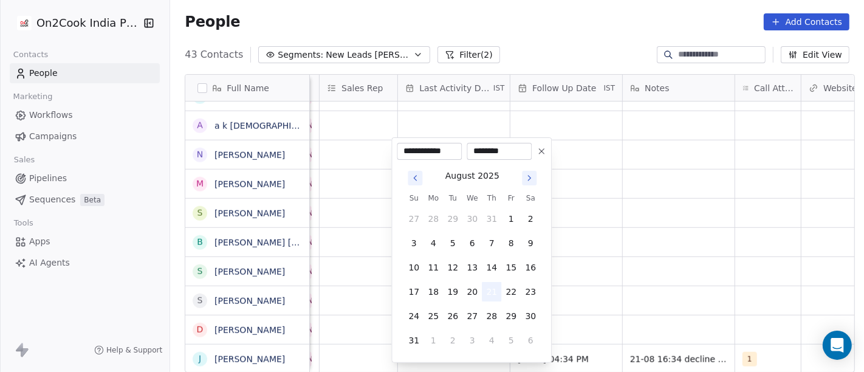
click at [490, 290] on button "21" at bounding box center [491, 291] width 19 height 19
click at [630, 285] on html "On2Cook India Pvt. Ltd. Contacts People Marketing Workflows Campaigns Sales Pip…" at bounding box center [432, 186] width 864 height 372
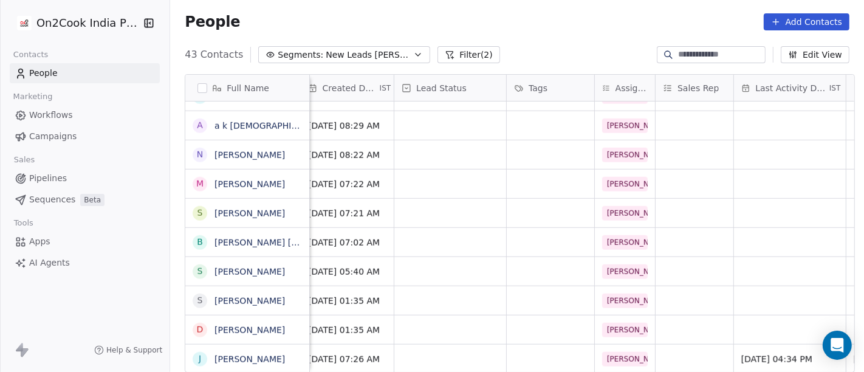
scroll to position [10, 345]
click at [463, 346] on div "grid" at bounding box center [451, 358] width 112 height 29
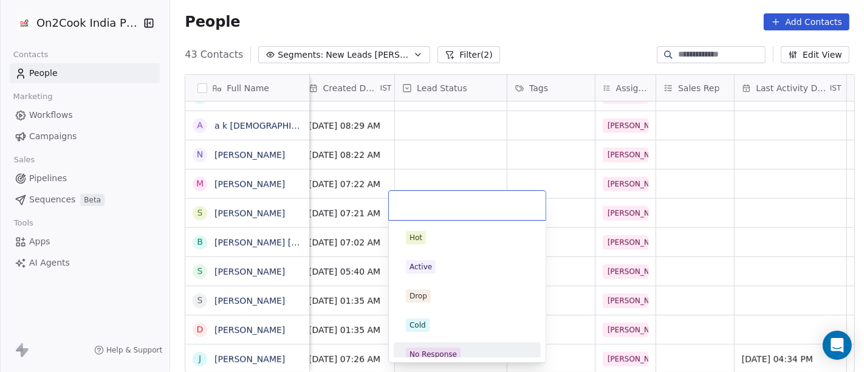
click at [475, 342] on div "No Response" at bounding box center [467, 354] width 147 height 24
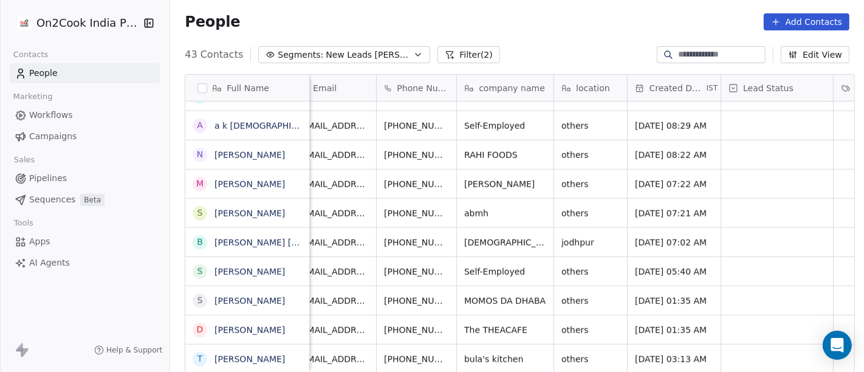
scroll to position [10, 0]
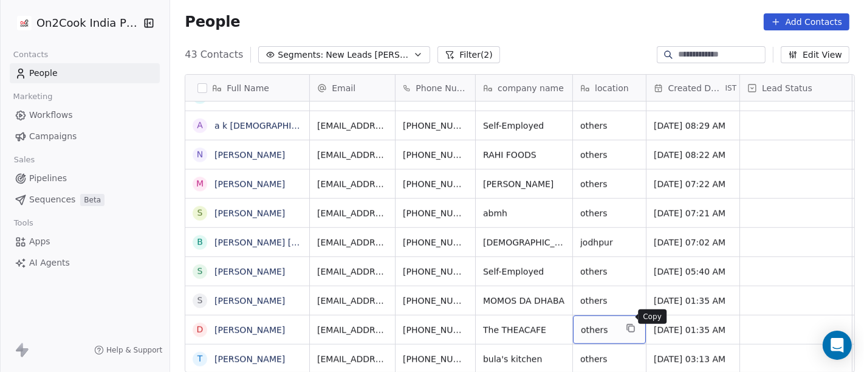
click at [623, 322] on button "grid" at bounding box center [630, 328] width 15 height 15
type textarea "*******"
click at [525, 312] on html "On2Cook India Pvt. Ltd. Contacts People Marketing Workflows Campaigns Sales Pip…" at bounding box center [432, 186] width 864 height 372
click at [512, 318] on html "On2Cook India Pvt. Ltd. Contacts People Marketing Workflows Campaigns Sales Pip…" at bounding box center [432, 186] width 864 height 372
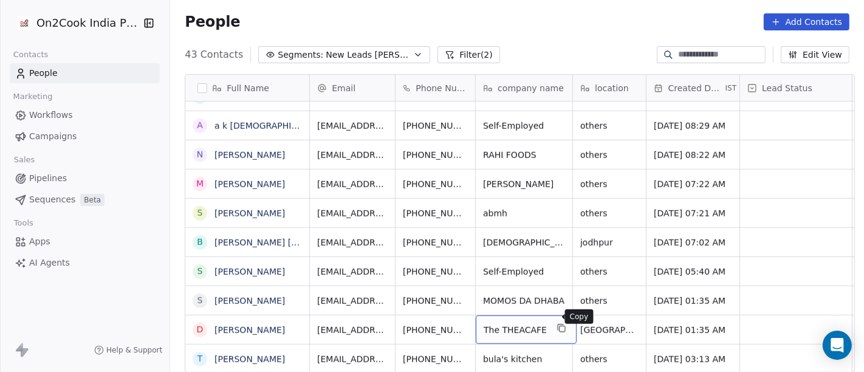
click at [556, 323] on icon "grid" at bounding box center [561, 328] width 10 height 10
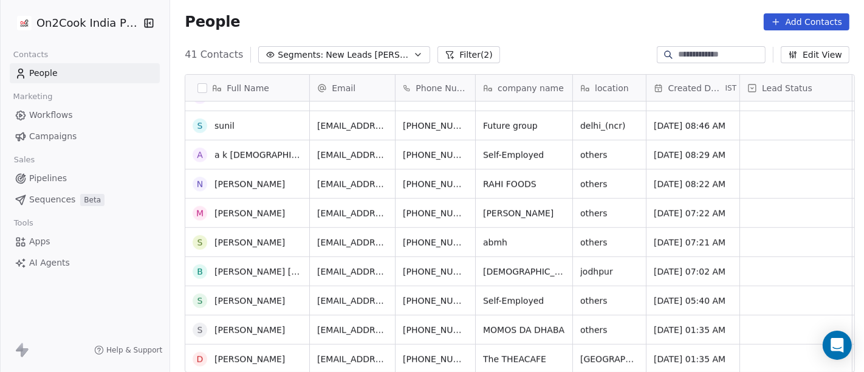
scroll to position [924, 0]
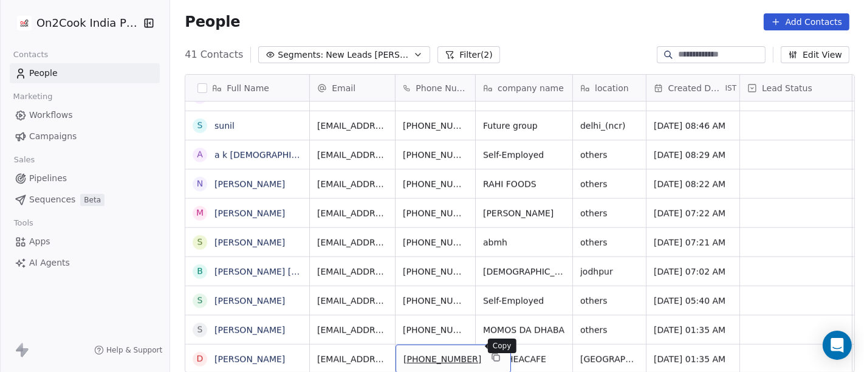
click at [488, 351] on button "grid" at bounding box center [495, 357] width 15 height 15
click at [491, 352] on icon "grid" at bounding box center [496, 357] width 10 height 10
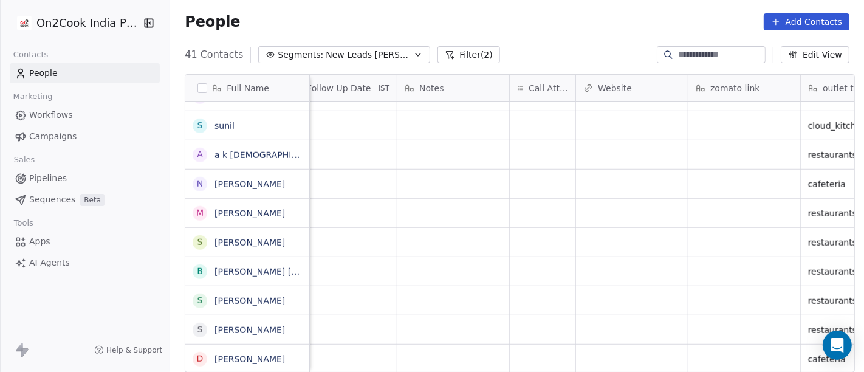
scroll to position [10, 906]
click at [557, 352] on icon "grid" at bounding box center [561, 357] width 10 height 10
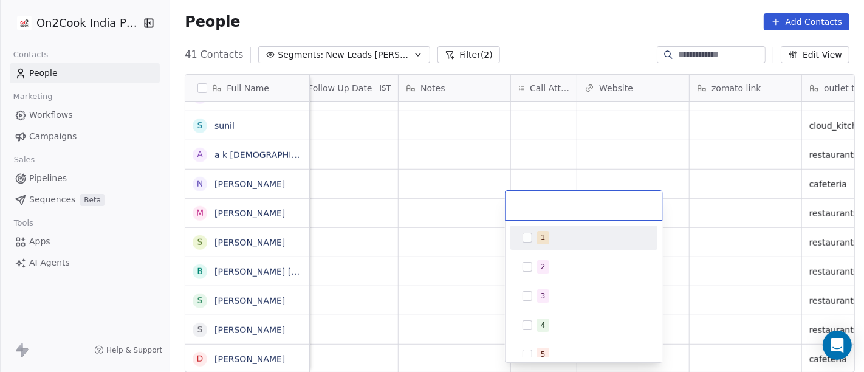
click at [546, 231] on span "1" at bounding box center [543, 237] width 12 height 13
click at [550, 152] on html "On2Cook India Pvt. Ltd. Contacts People Marketing Workflows Campaigns Sales Pip…" at bounding box center [432, 186] width 864 height 372
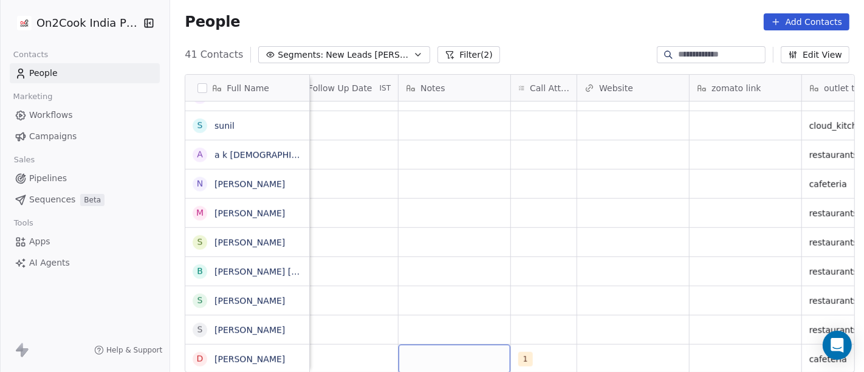
click at [455, 346] on div "grid" at bounding box center [454, 358] width 112 height 29
type textarea "**********"
click at [558, 235] on html "On2Cook India Pvt. Ltd. Contacts People Marketing Workflows Campaigns Sales Pip…" at bounding box center [432, 186] width 864 height 372
click at [447, 350] on span "21-08 16:44 after hearing price said device is so costly" at bounding box center [478, 362] width 145 height 24
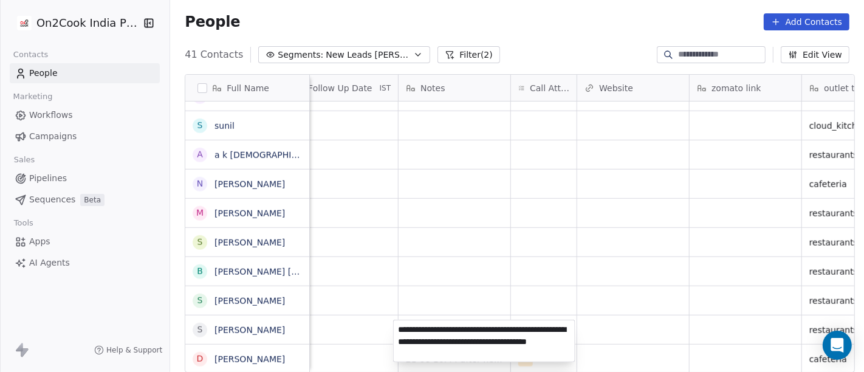
type textarea "**********"
click at [672, 221] on html "On2Cook India Pvt. Ltd. Contacts People Marketing Workflows Campaigns Sales Pip…" at bounding box center [432, 186] width 864 height 372
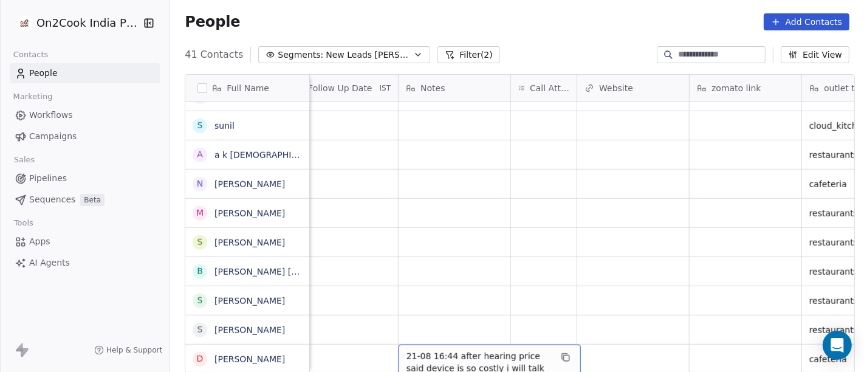
click at [470, 350] on span "21-08 16:44 after hearing price said device is so costly i will talk with my pa…" at bounding box center [478, 368] width 145 height 36
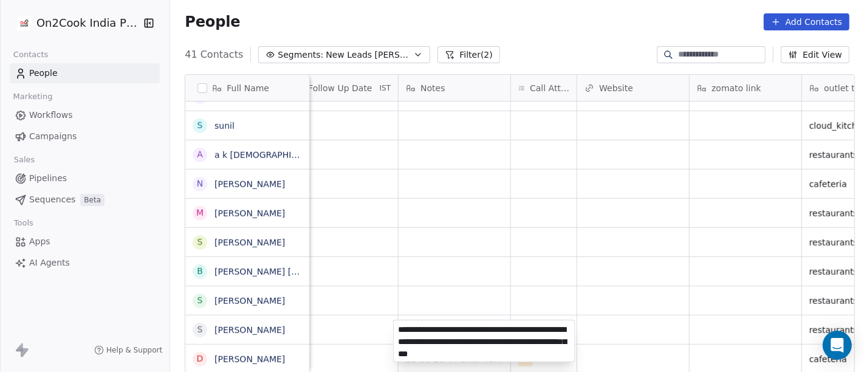
type textarea "**********"
click at [530, 293] on html "On2Cook India Pvt. Ltd. Contacts People Marketing Workflows Campaigns Sales Pip…" at bounding box center [432, 186] width 864 height 372
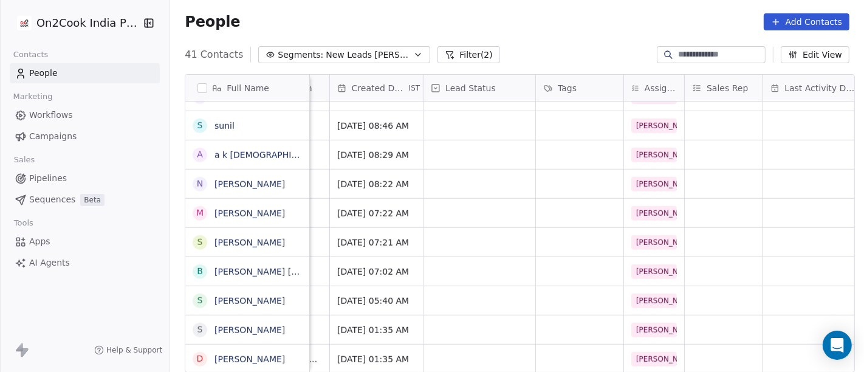
scroll to position [10, 312]
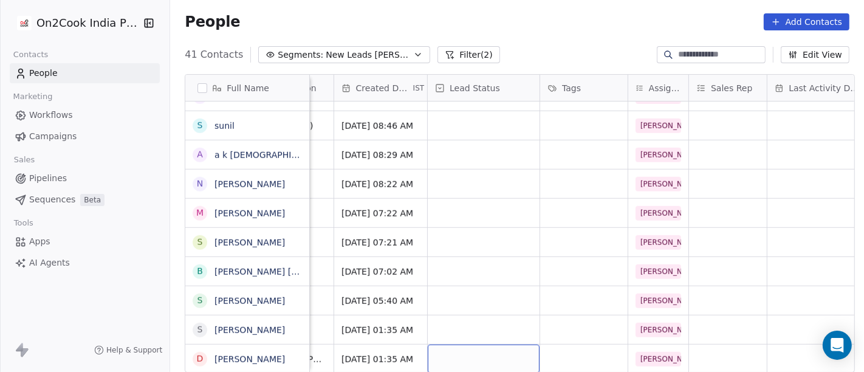
click at [508, 344] on div "grid" at bounding box center [484, 358] width 112 height 29
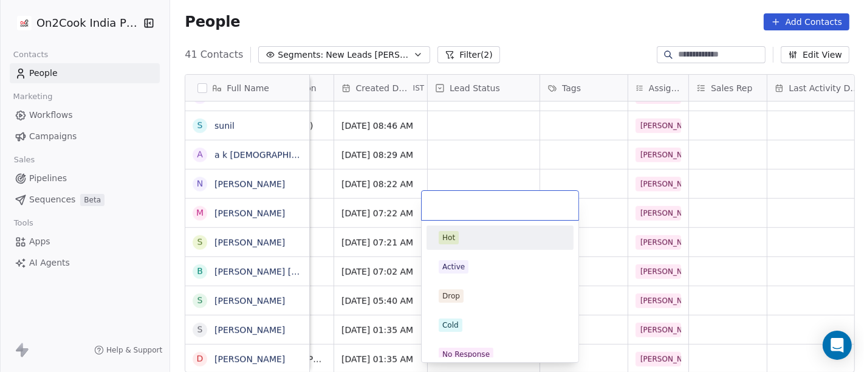
click at [788, 177] on html "On2Cook India Pvt. Ltd. Contacts People Marketing Workflows Campaigns Sales Pip…" at bounding box center [432, 186] width 864 height 372
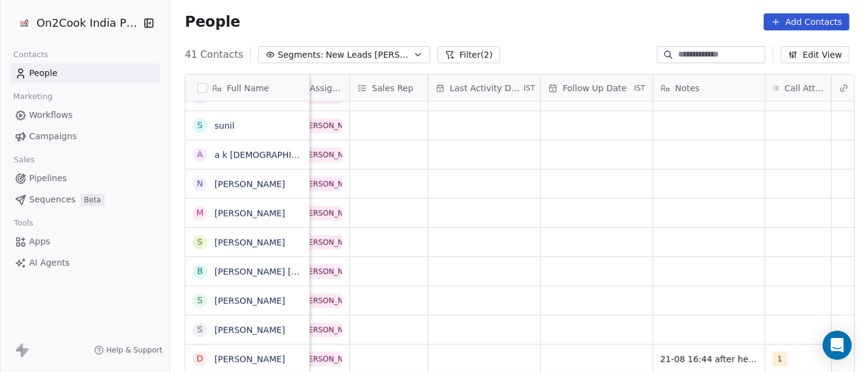
scroll to position [10, 583]
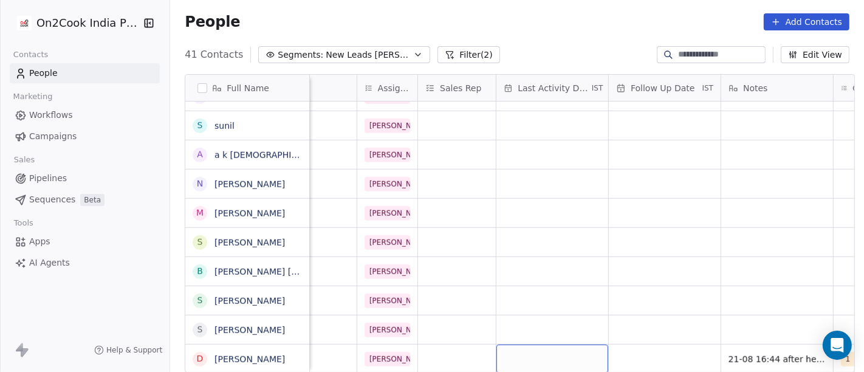
click at [565, 344] on div "grid" at bounding box center [552, 358] width 112 height 29
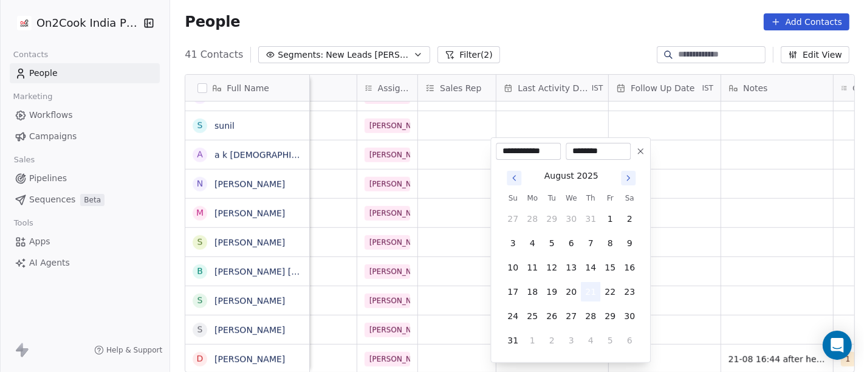
click at [589, 288] on button "21" at bounding box center [590, 291] width 19 height 19
click at [735, 268] on html "On2Cook India Pvt. Ltd. Contacts People Marketing Workflows Campaigns Sales Pip…" at bounding box center [432, 186] width 864 height 372
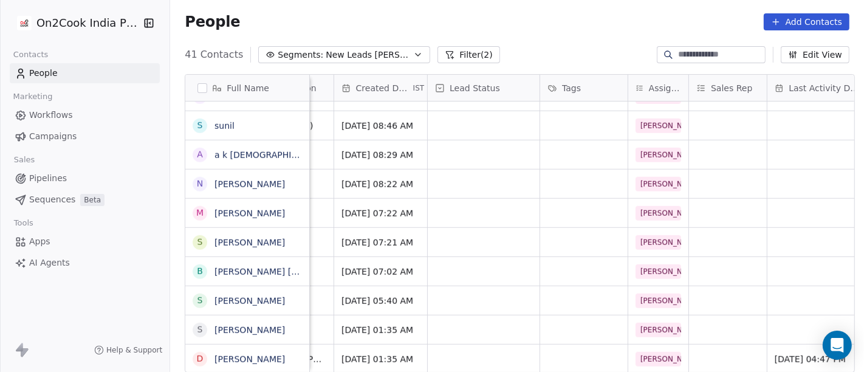
scroll to position [10, 312]
click at [508, 344] on div "grid" at bounding box center [484, 358] width 112 height 29
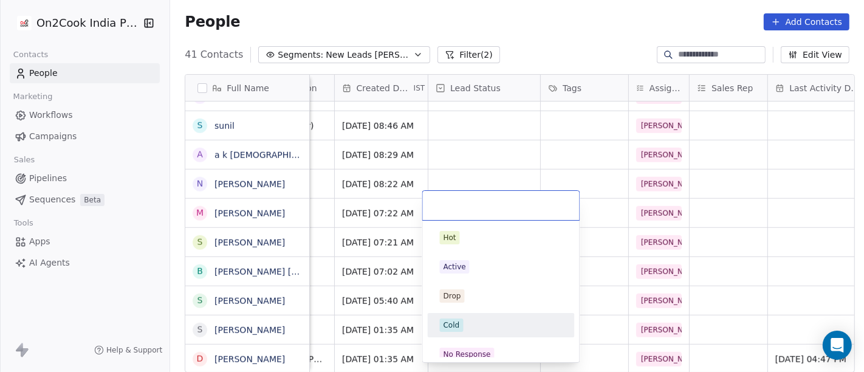
click at [469, 324] on div "Cold" at bounding box center [501, 324] width 123 height 13
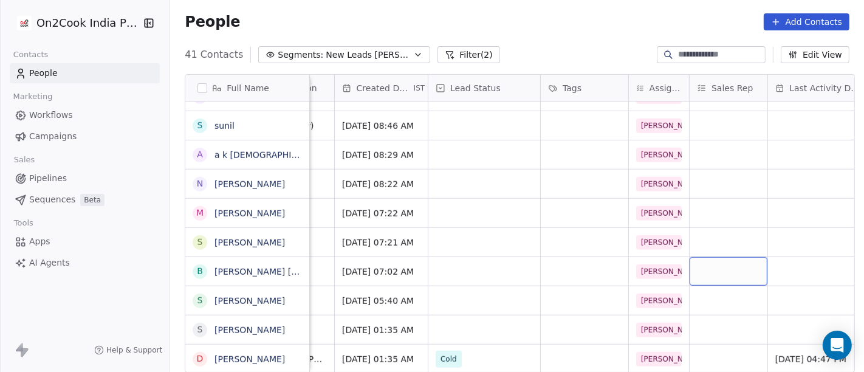
scroll to position [5, 0]
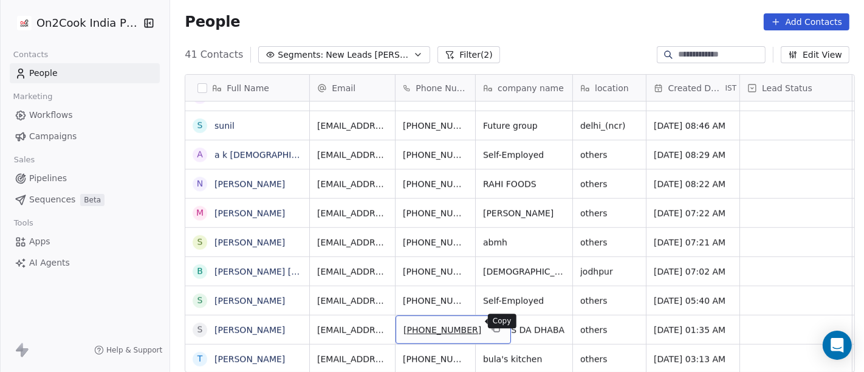
click at [488, 321] on button "grid" at bounding box center [495, 328] width 15 height 15
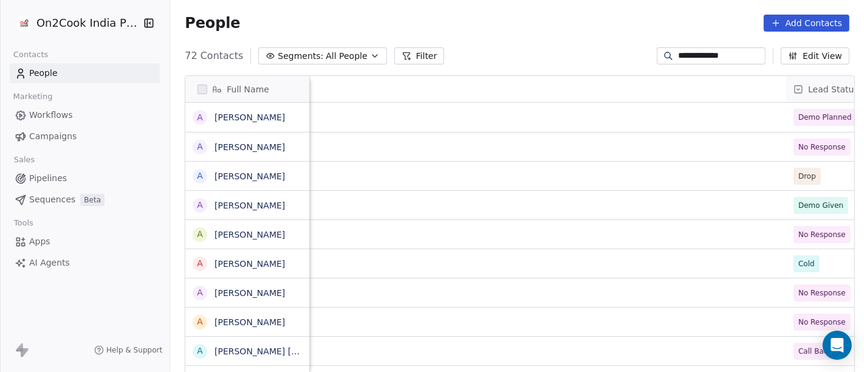
scroll to position [317, 689]
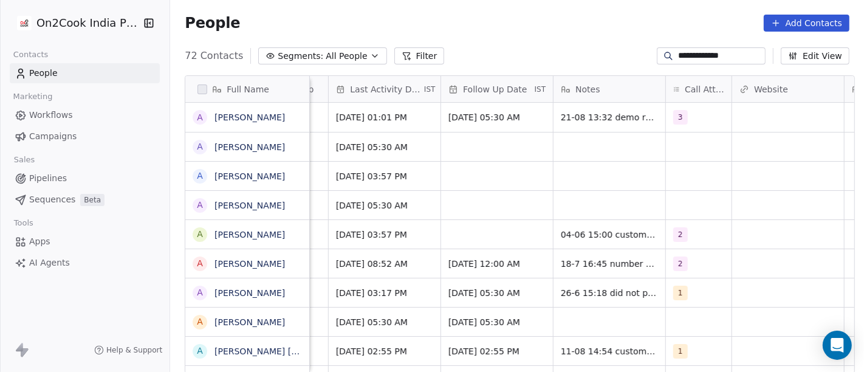
click at [692, 55] on input "**********" at bounding box center [720, 56] width 85 height 12
paste input
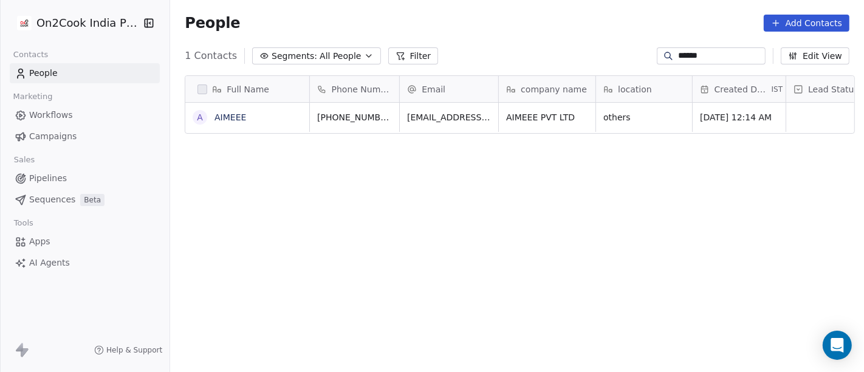
type input "******"
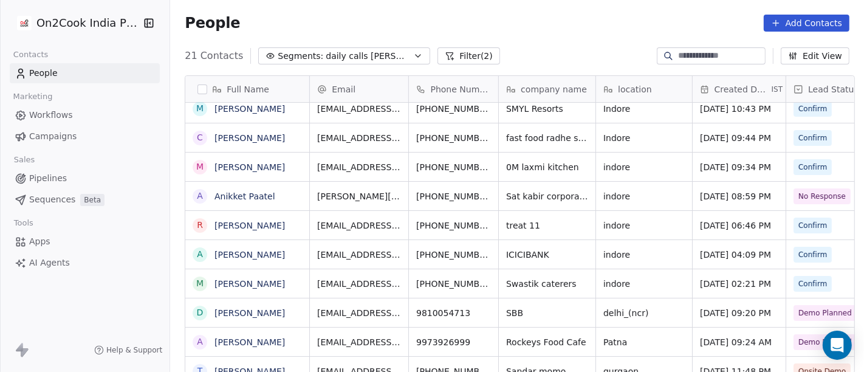
scroll to position [1, 0]
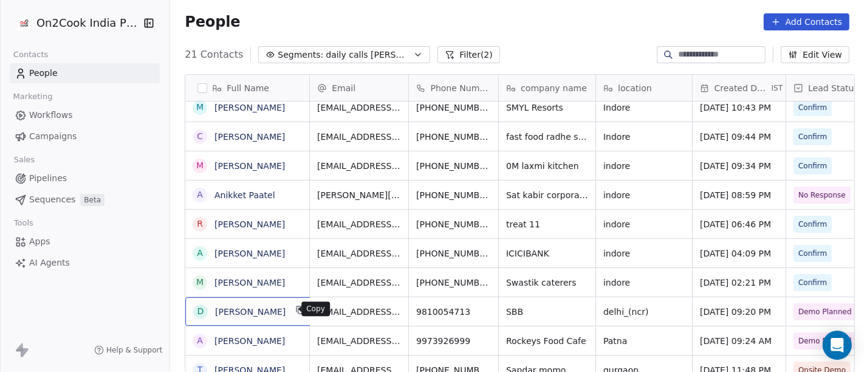
click at [296, 310] on icon "grid" at bounding box center [301, 310] width 10 height 10
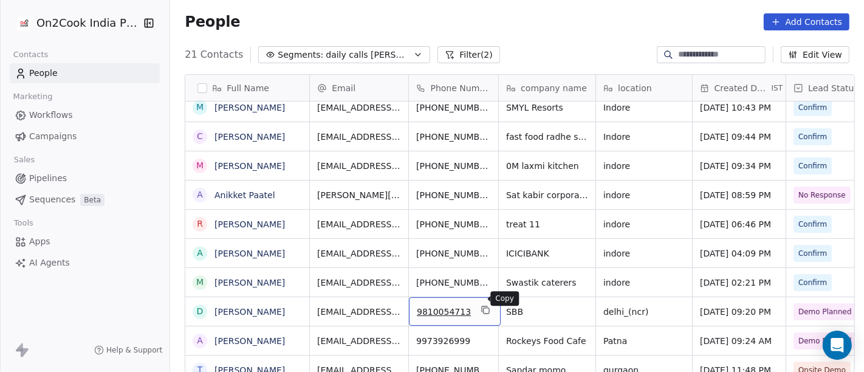
click at [480, 305] on icon "grid" at bounding box center [485, 310] width 10 height 10
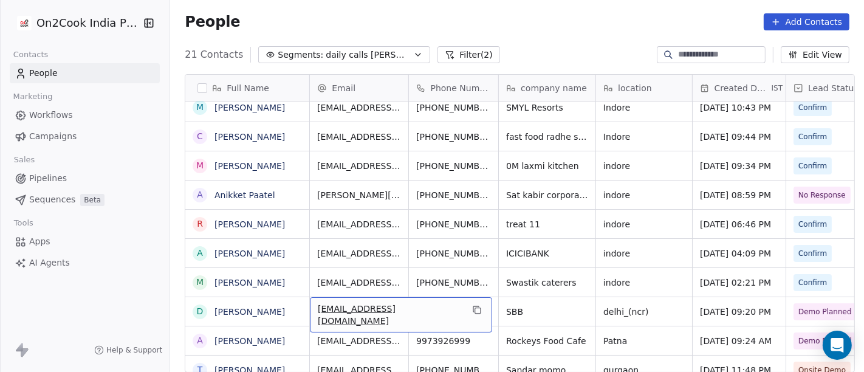
click at [469, 302] on button "grid" at bounding box center [476, 309] width 15 height 15
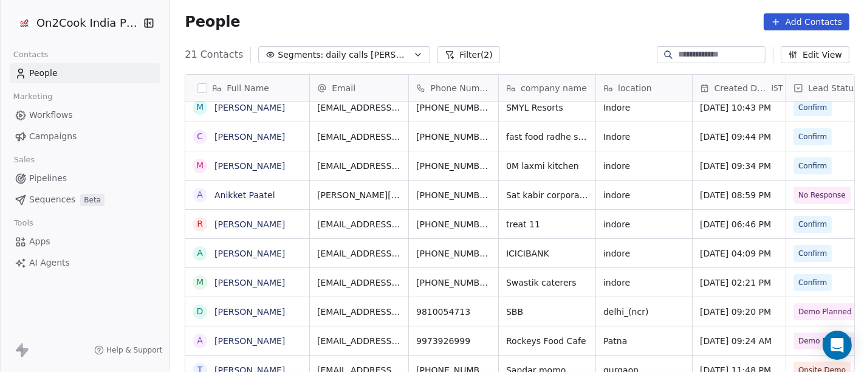
click at [437, 49] on button "Filter (2)" at bounding box center [468, 54] width 63 height 17
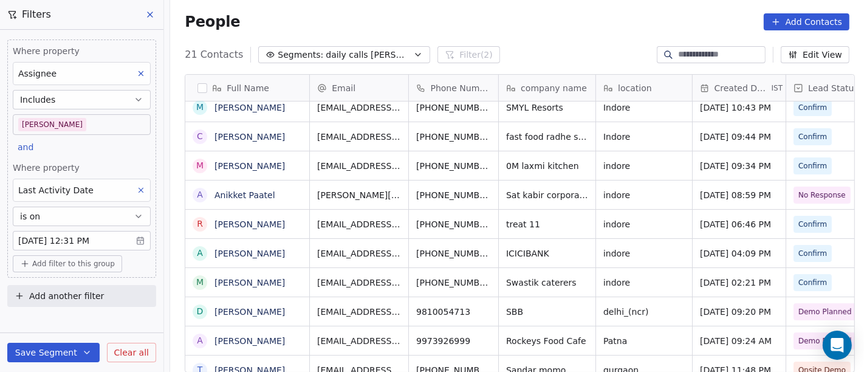
click at [70, 129] on body "On2Cook India Pvt. Ltd. Contacts People Marketing Workflows Campaigns Sales Pip…" at bounding box center [432, 186] width 864 height 372
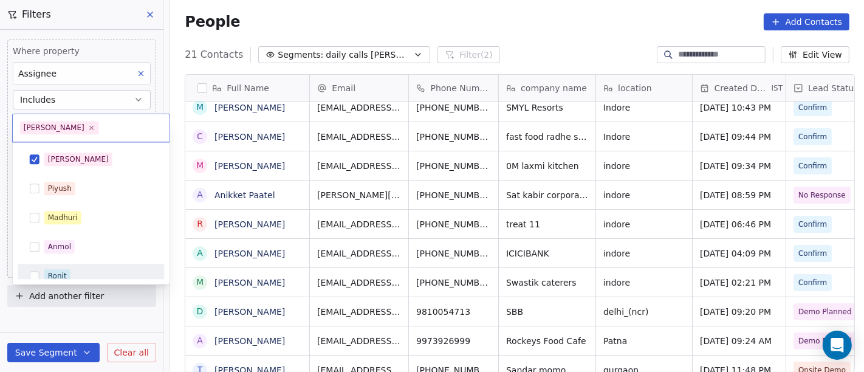
click at [96, 267] on div "Ronit" at bounding box center [90, 275] width 137 height 19
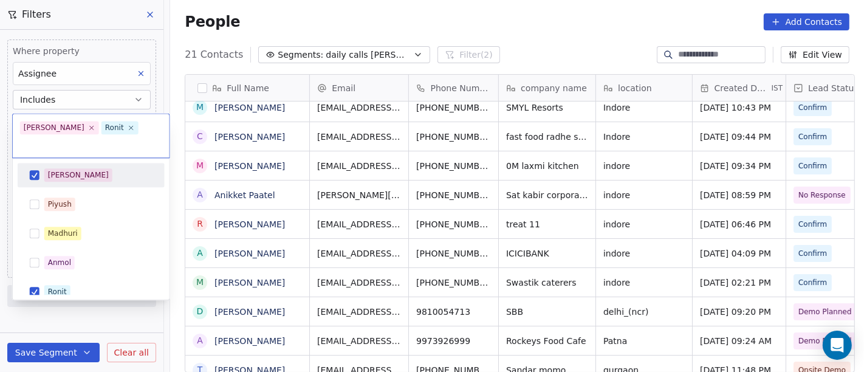
click at [92, 168] on div "[PERSON_NAME]" at bounding box center [98, 174] width 108 height 13
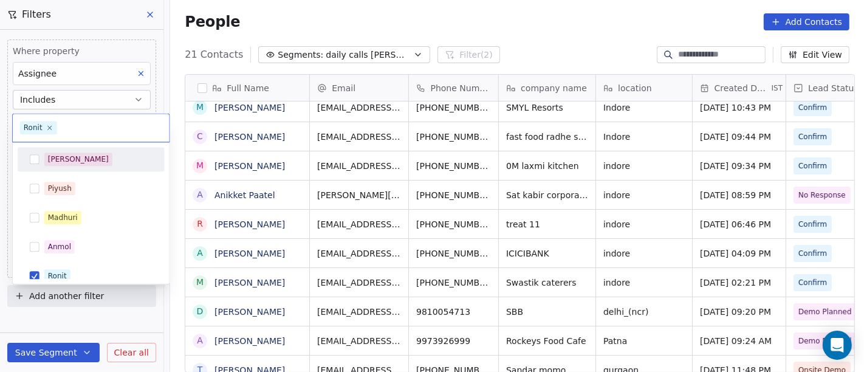
drag, startPoint x: 432, startPoint y: 30, endPoint x: 430, endPoint y: 41, distance: 10.5
click at [432, 30] on html "On2Cook India Pvt. Ltd. Contacts People Marketing Workflows Campaigns Sales Pip…" at bounding box center [432, 186] width 864 height 372
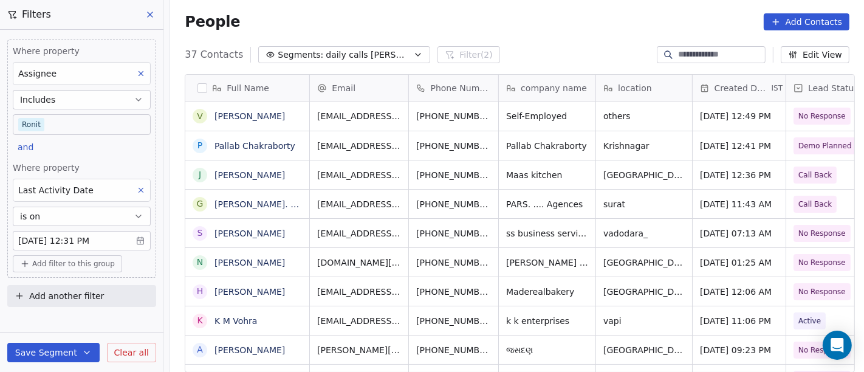
scroll to position [317, 689]
click at [47, 126] on body "On2Cook India Pvt. Ltd. Contacts People Marketing Workflows Campaigns Sales Pip…" at bounding box center [432, 186] width 864 height 372
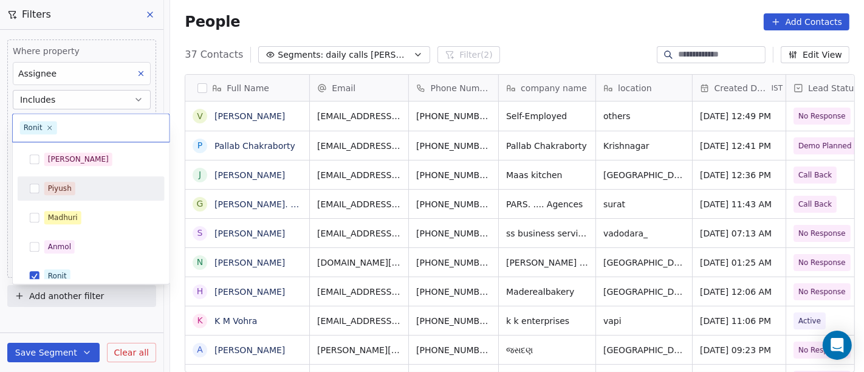
scroll to position [9, 0]
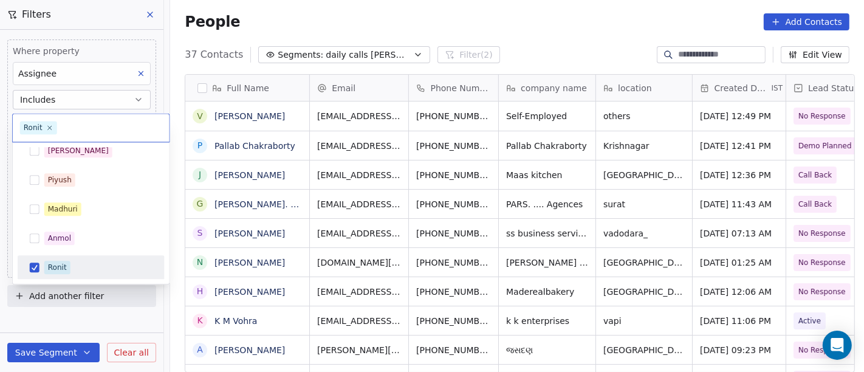
click at [73, 269] on div "Ronit" at bounding box center [98, 267] width 108 height 13
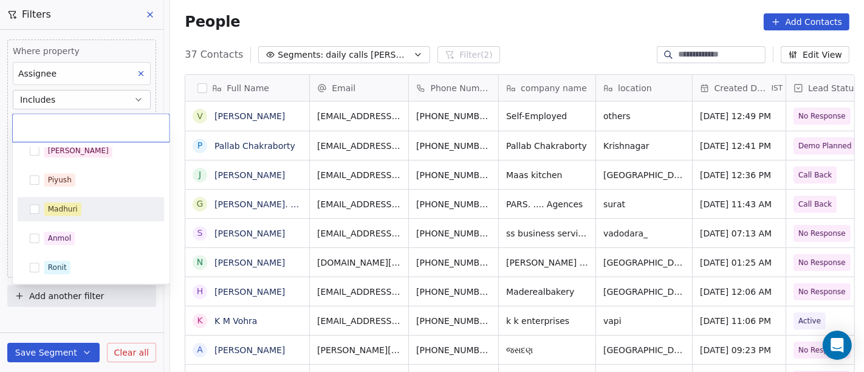
click at [86, 208] on div "Madhuri" at bounding box center [98, 208] width 108 height 13
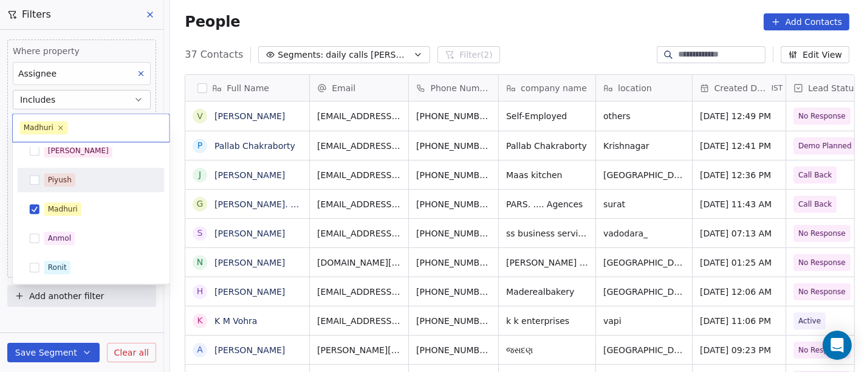
click at [408, 15] on html "On2Cook India Pvt. Ltd. Contacts People Marketing Workflows Campaigns Sales Pip…" at bounding box center [432, 186] width 864 height 372
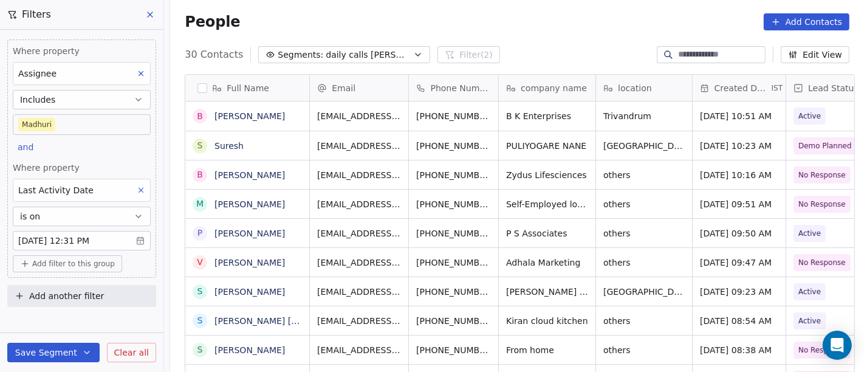
scroll to position [317, 689]
click at [53, 126] on body "On2Cook India Pvt. Ltd. Contacts People Marketing Workflows Campaigns Sales Pip…" at bounding box center [432, 186] width 864 height 372
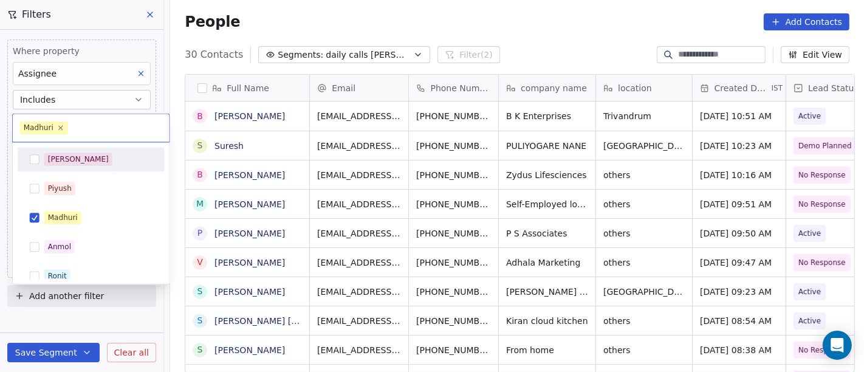
click at [70, 159] on div "[PERSON_NAME]" at bounding box center [98, 158] width 108 height 13
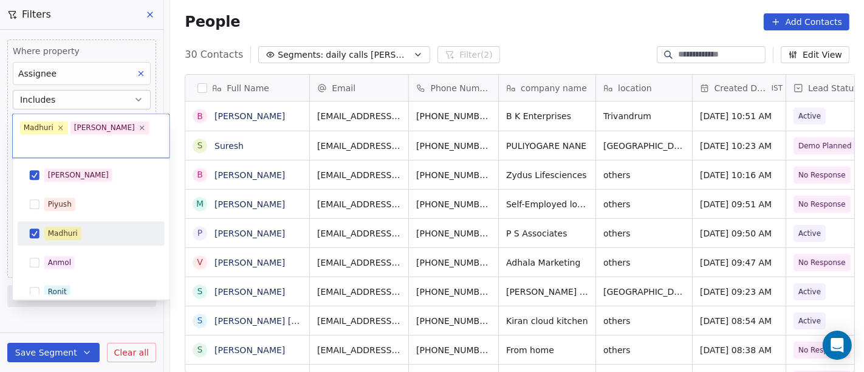
click at [61, 232] on div "Salim Piyush Madhuri Anmol Ronit Saurabh Sapan Falguni Mary Ajay Ankit Rohit" at bounding box center [91, 335] width 147 height 345
click at [80, 227] on div "Madhuri" at bounding box center [98, 233] width 108 height 13
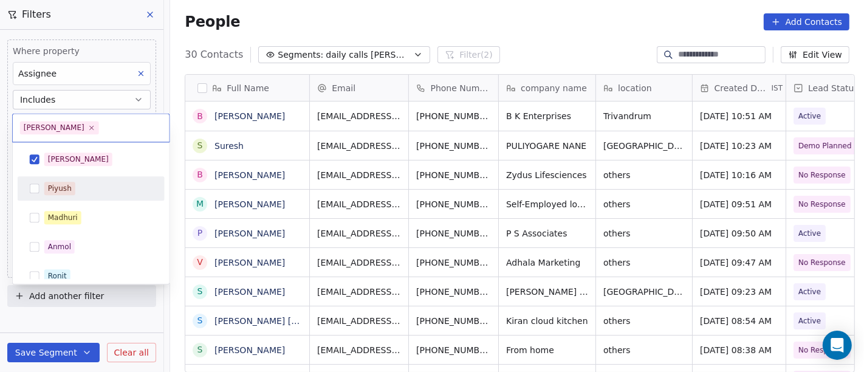
click at [381, 28] on html "On2Cook India Pvt. Ltd. Contacts People Marketing Workflows Campaigns Sales Pip…" at bounding box center [432, 186] width 864 height 372
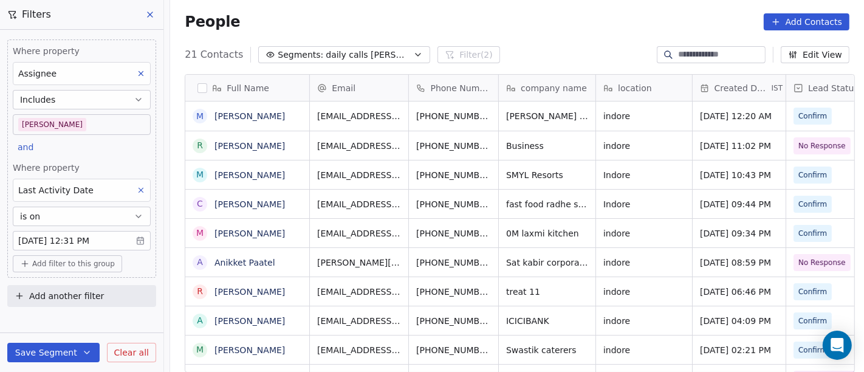
click at [502, 16] on div "People Add Contacts" at bounding box center [517, 21] width 664 height 17
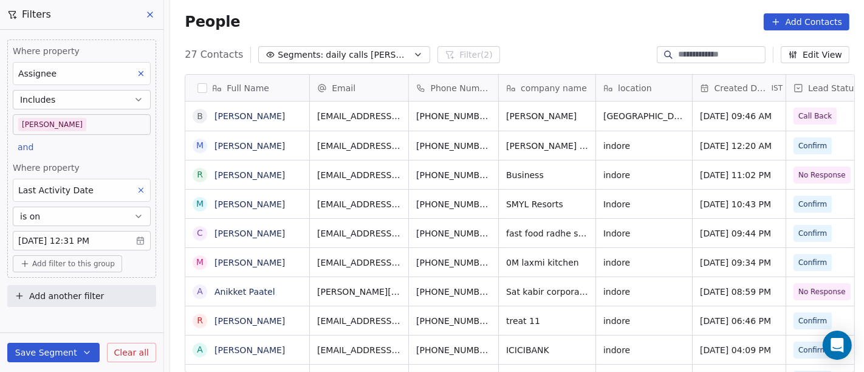
click at [493, 29] on div "People Add Contacts" at bounding box center [517, 21] width 664 height 17
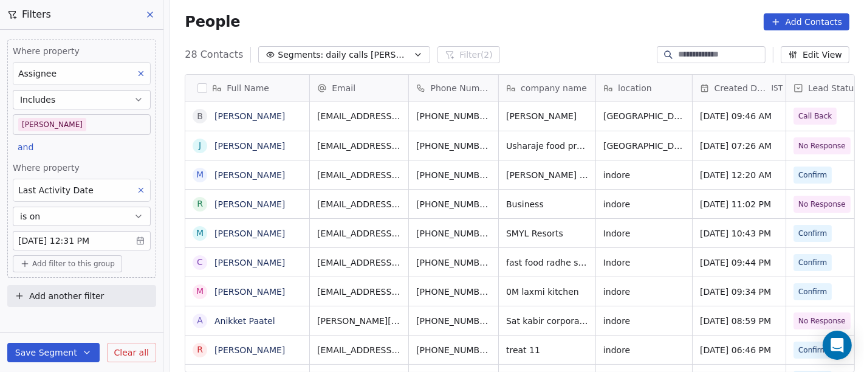
click at [35, 126] on body "On2Cook India Pvt. Ltd. Contacts People Marketing Workflows Campaigns Sales Pip…" at bounding box center [432, 186] width 864 height 372
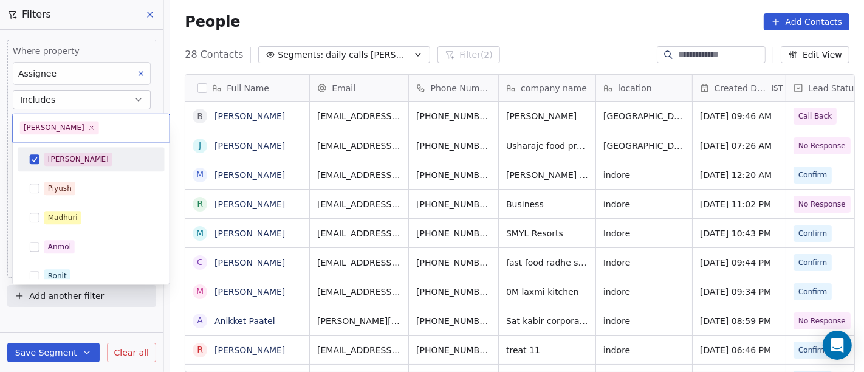
click at [86, 148] on div "[PERSON_NAME]" at bounding box center [91, 159] width 147 height 24
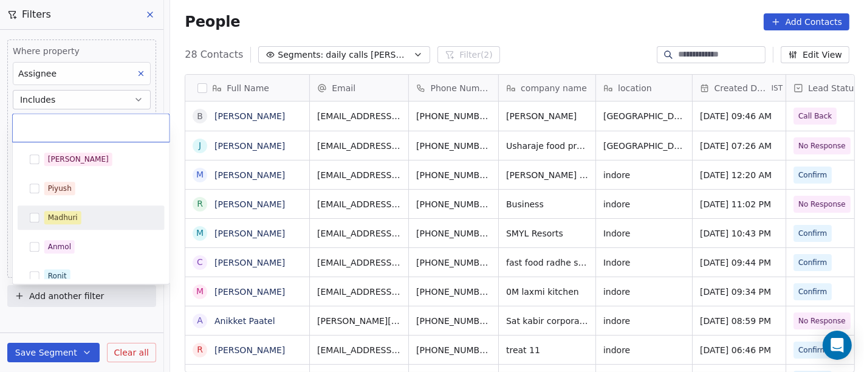
click at [68, 216] on div "Madhuri" at bounding box center [63, 217] width 30 height 11
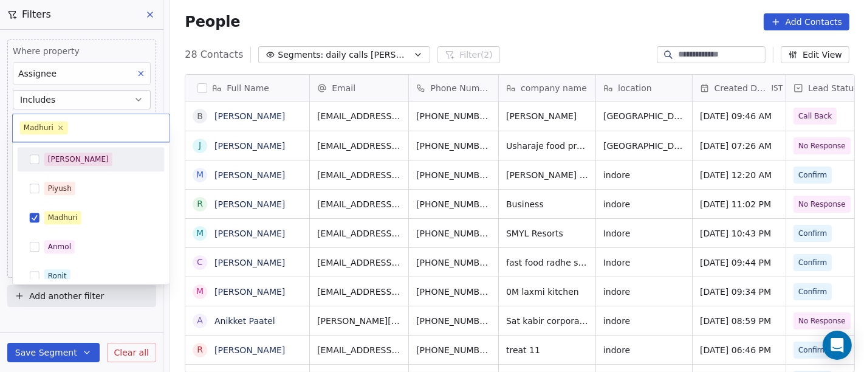
click at [523, 27] on html "On2Cook India Pvt. Ltd. Contacts People Marketing Workflows Campaigns Sales Pip…" at bounding box center [432, 186] width 864 height 372
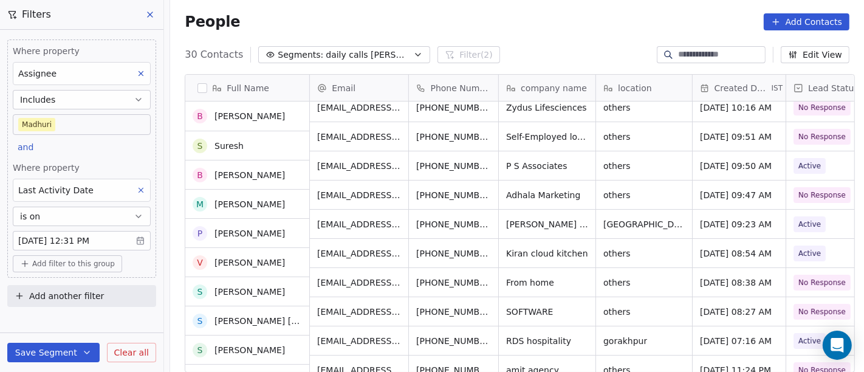
scroll to position [0, 0]
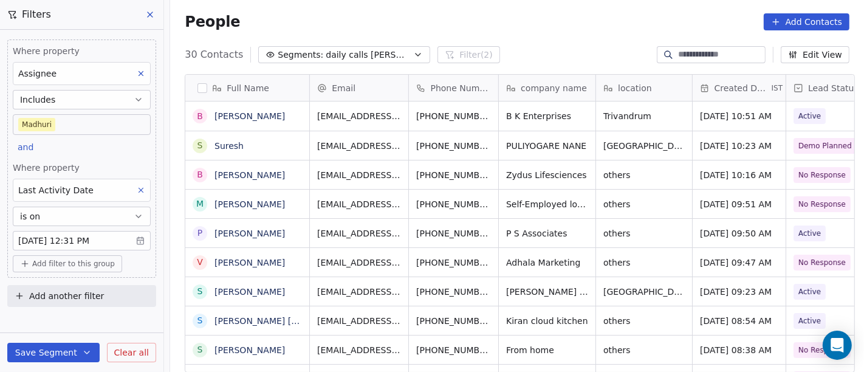
click at [119, 129] on body "On2Cook India Pvt. Ltd. Contacts People Marketing Workflows Campaigns Sales Pip…" at bounding box center [432, 186] width 864 height 372
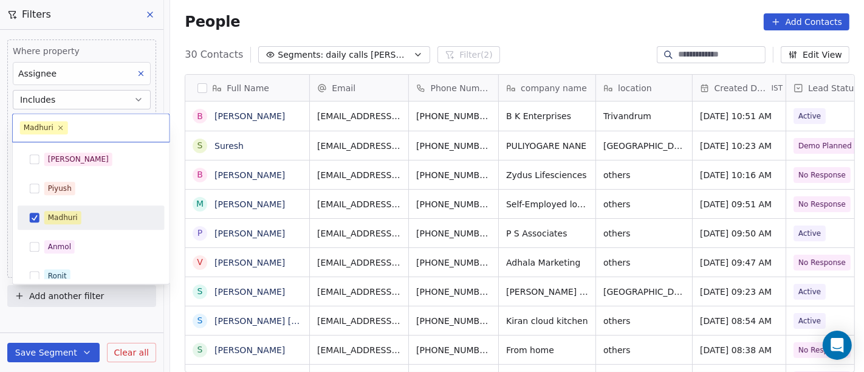
click at [112, 213] on div "Madhuri" at bounding box center [98, 217] width 108 height 13
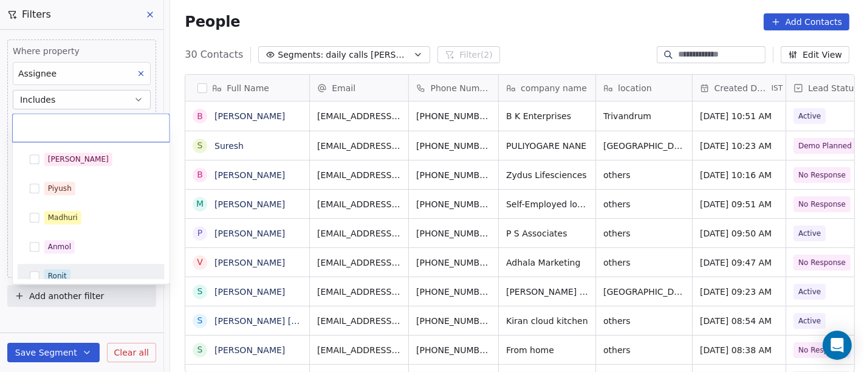
click at [90, 266] on div "Ronit" at bounding box center [90, 275] width 137 height 19
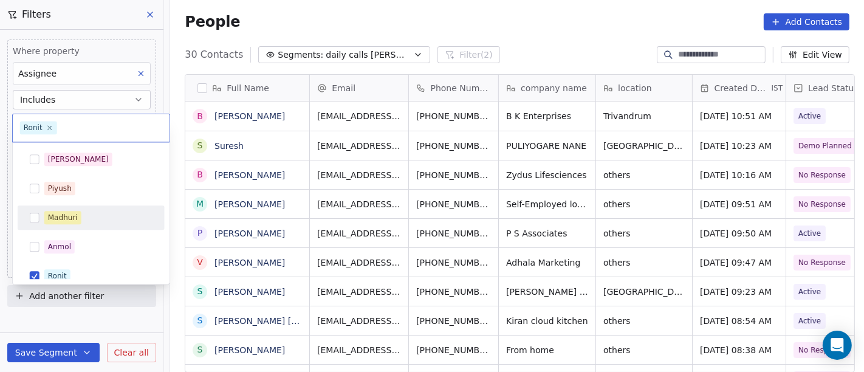
click at [506, 3] on html "On2Cook India Pvt. Ltd. Contacts People Marketing Workflows Campaigns Sales Pip…" at bounding box center [432, 186] width 864 height 372
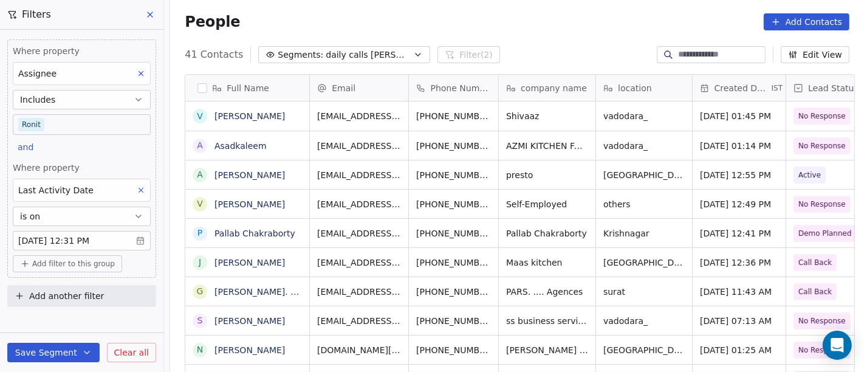
scroll to position [317, 689]
click at [59, 128] on body "On2Cook India Pvt. Ltd. Contacts People Marketing Workflows Campaigns Sales Pip…" at bounding box center [432, 186] width 864 height 372
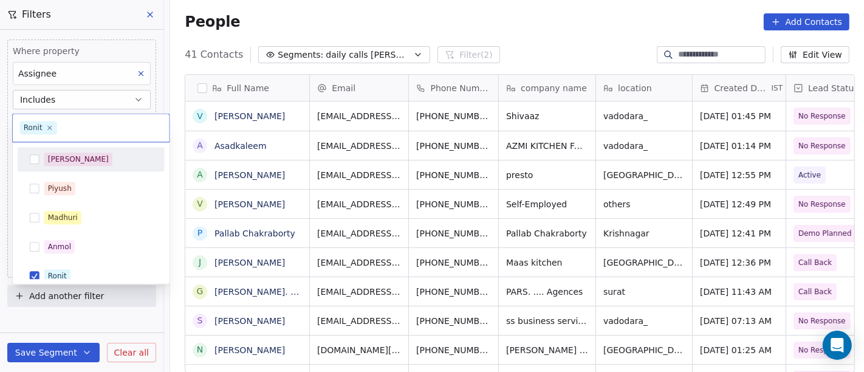
scroll to position [9, 0]
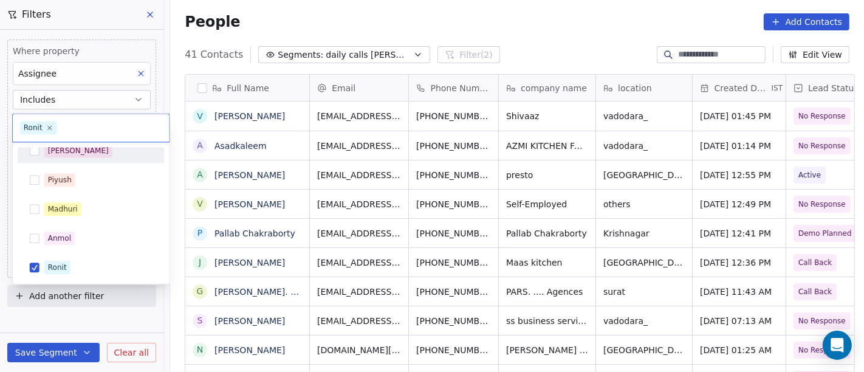
click at [48, 154] on div "[PERSON_NAME]" at bounding box center [78, 150] width 61 height 11
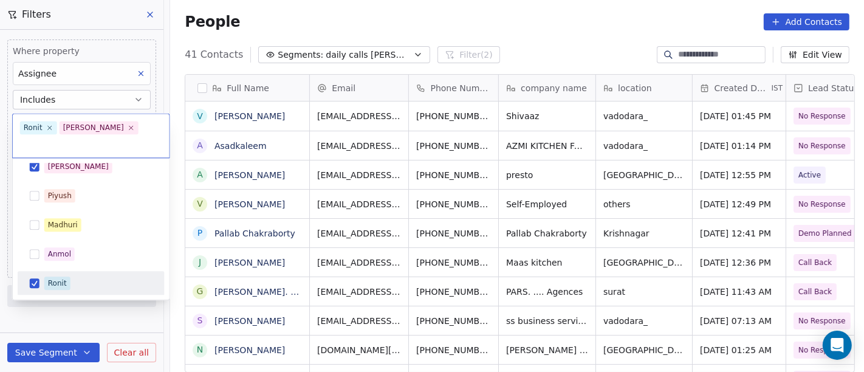
click at [64, 278] on div "Ronit" at bounding box center [57, 283] width 19 height 11
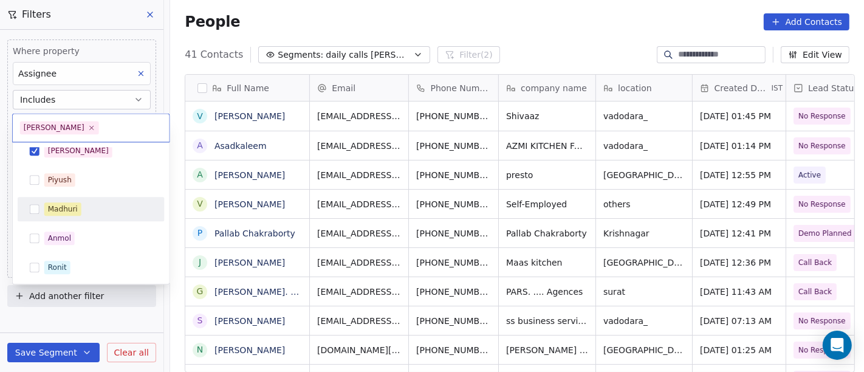
click at [598, 14] on html "On2Cook India Pvt. Ltd. Contacts People Marketing Workflows Campaigns Sales Pip…" at bounding box center [432, 186] width 864 height 372
